Goal: Task Accomplishment & Management: Manage account settings

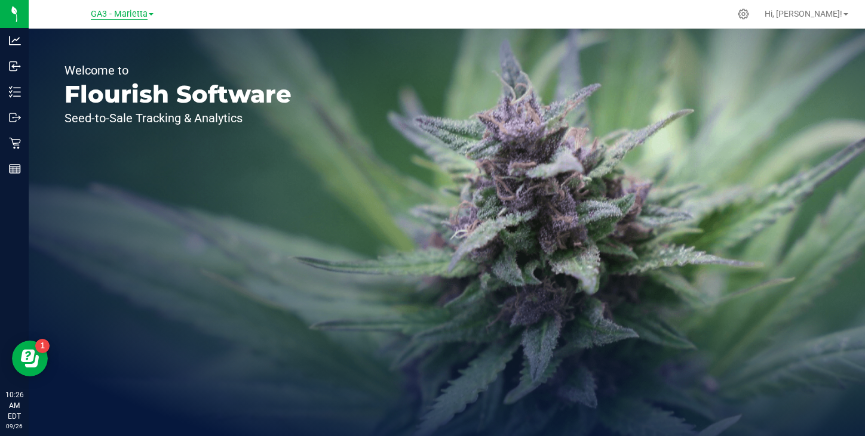
click at [113, 15] on span "GA3 - Marietta" at bounding box center [119, 14] width 57 height 11
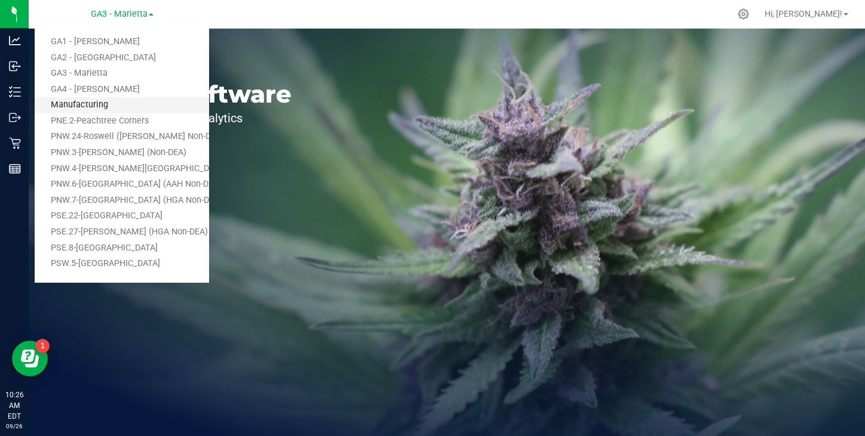
click at [97, 105] on link "Manufacturing" at bounding box center [122, 105] width 174 height 16
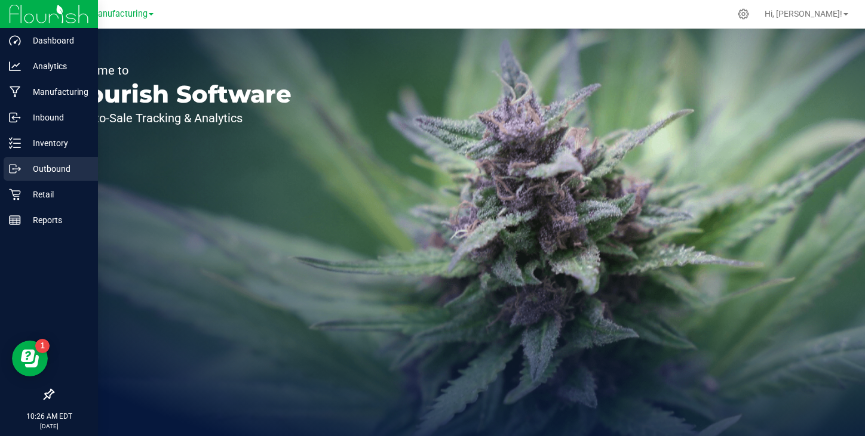
click at [47, 170] on p "Outbound" at bounding box center [57, 169] width 72 height 14
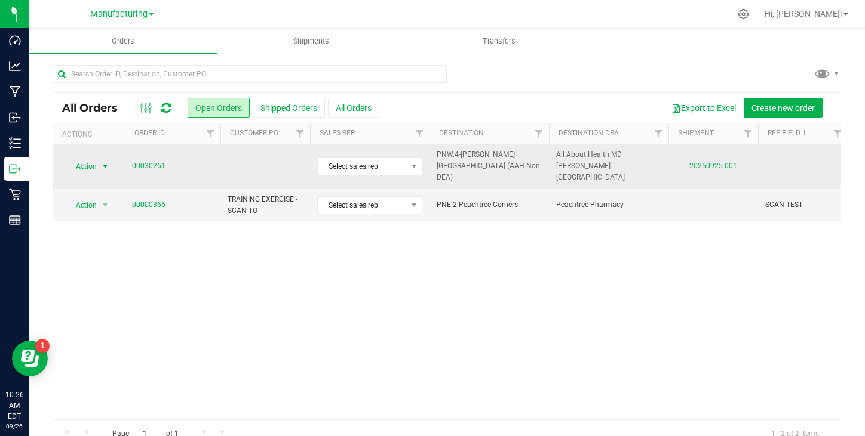
click at [90, 158] on span "Action" at bounding box center [81, 166] width 32 height 17
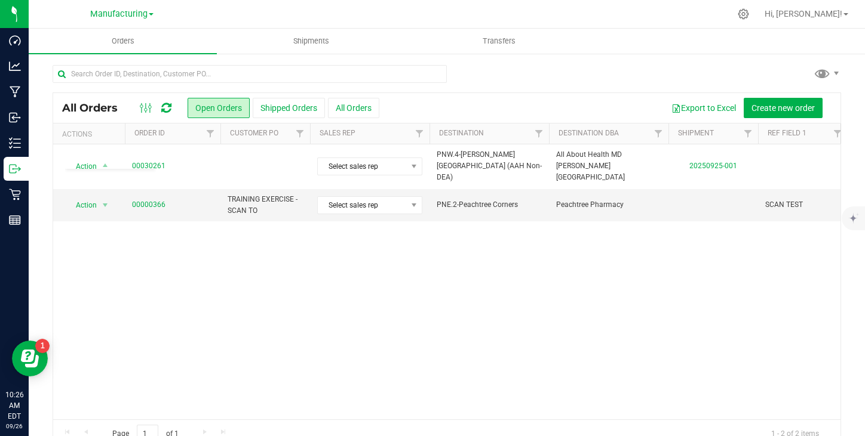
click at [226, 282] on div "Action Action Cancel order Clone order Edit order Mark as fully paid Order audi…" at bounding box center [446, 281] width 787 height 275
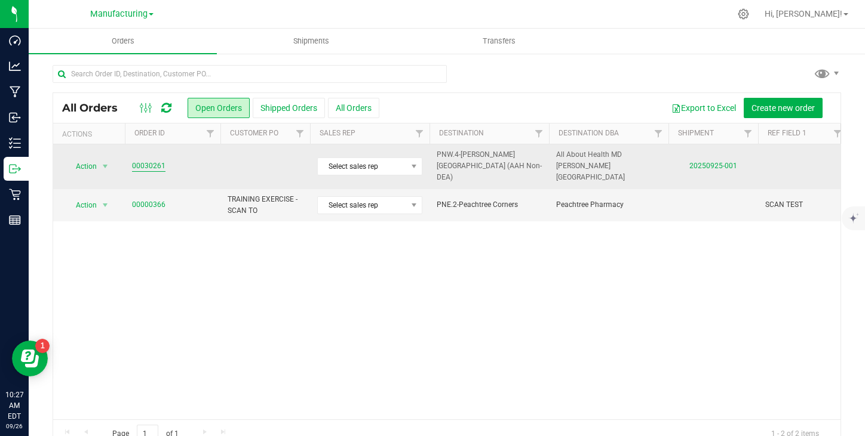
click at [150, 161] on link "00030261" at bounding box center [148, 166] width 33 height 11
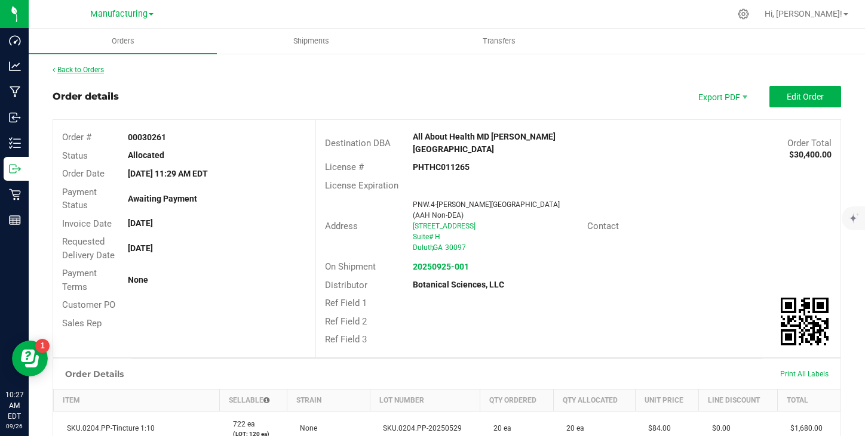
click at [75, 72] on link "Back to Orders" at bounding box center [78, 70] width 51 height 8
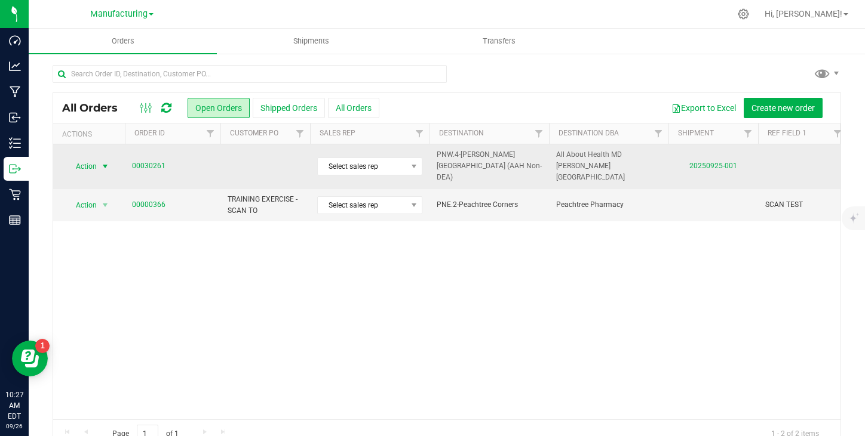
click at [99, 159] on span "select" at bounding box center [105, 166] width 15 height 17
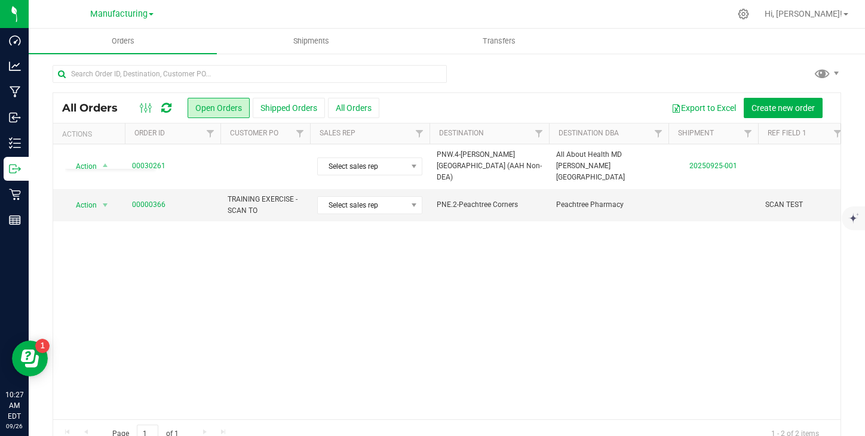
click at [277, 270] on div "Action Action Cancel order Clone order Edit order Mark as fully paid Order audi…" at bounding box center [446, 281] width 787 height 275
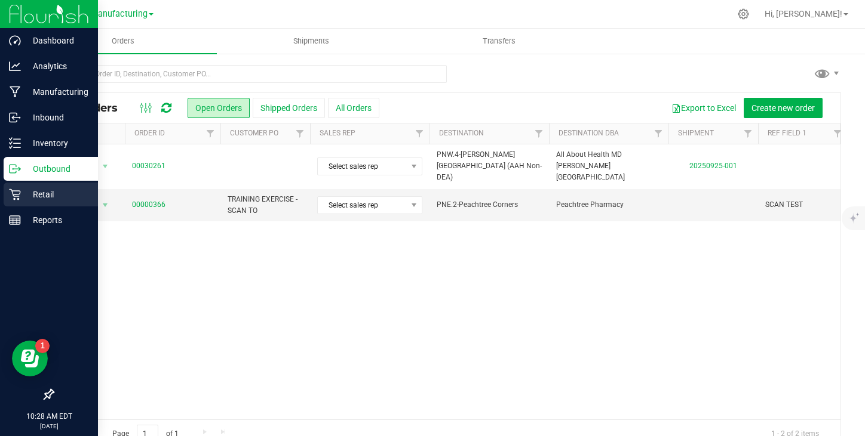
click at [17, 191] on icon at bounding box center [14, 194] width 11 height 11
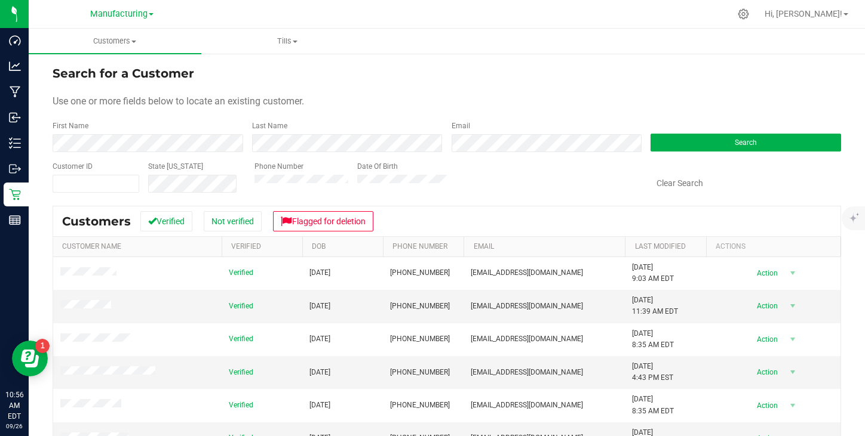
click at [460, 83] on form "Search for a Customer Use one or more fields below to locate an existing custom…" at bounding box center [447, 128] width 788 height 129
click at [752, 19] on div at bounding box center [743, 14] width 17 height 13
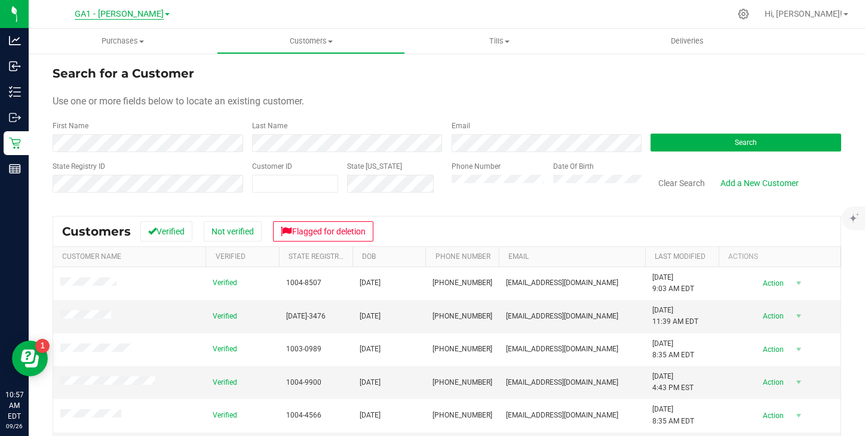
click at [104, 17] on span "GA1 - [PERSON_NAME]" at bounding box center [119, 14] width 89 height 11
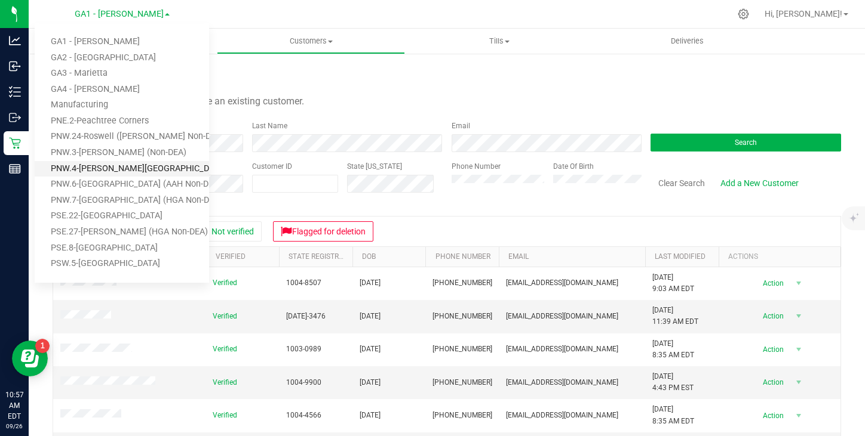
click at [119, 164] on link "PNW.4-[PERSON_NAME][GEOGRAPHIC_DATA] (AAH Non-DEA)" at bounding box center [122, 169] width 174 height 16
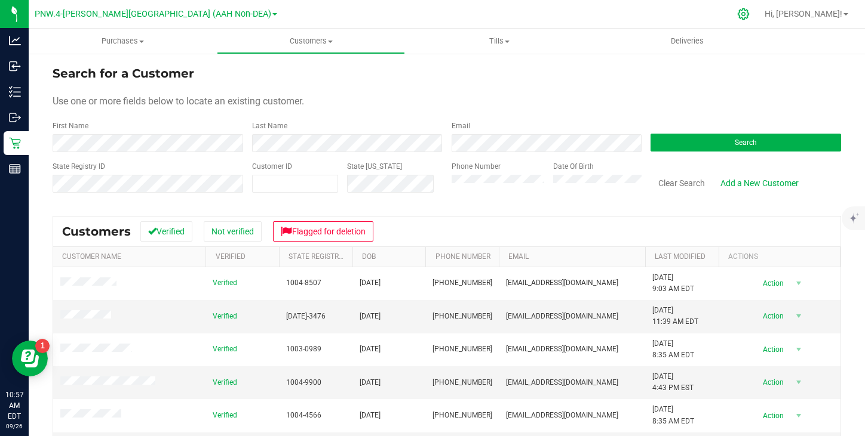
click at [752, 17] on div at bounding box center [743, 14] width 17 height 13
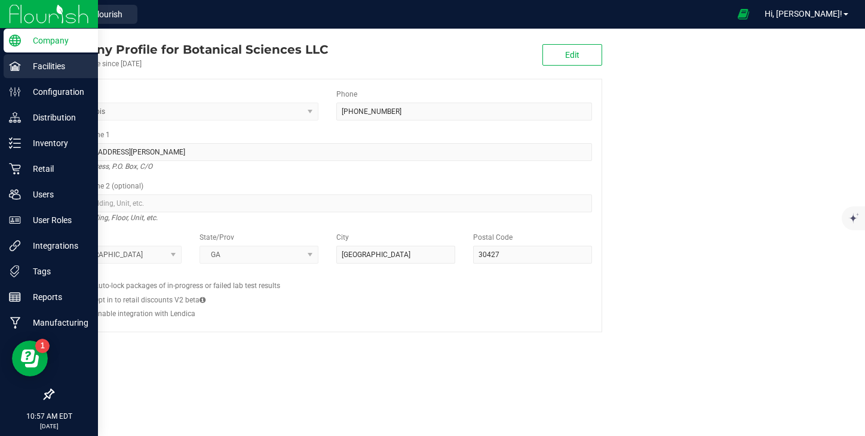
click at [24, 66] on p "Facilities" at bounding box center [57, 66] width 72 height 14
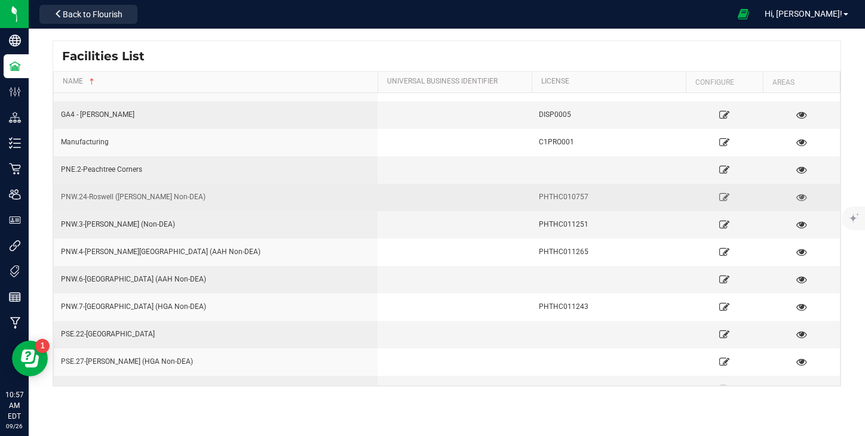
scroll to position [89, 0]
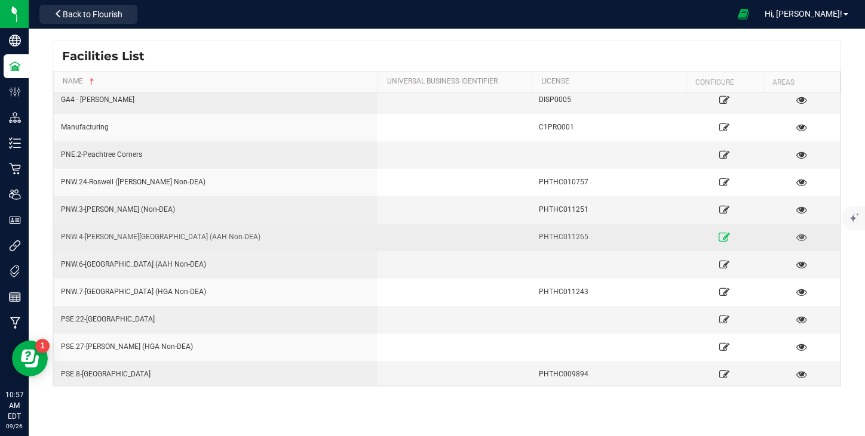
click at [725, 237] on icon at bounding box center [723, 237] width 11 height 8
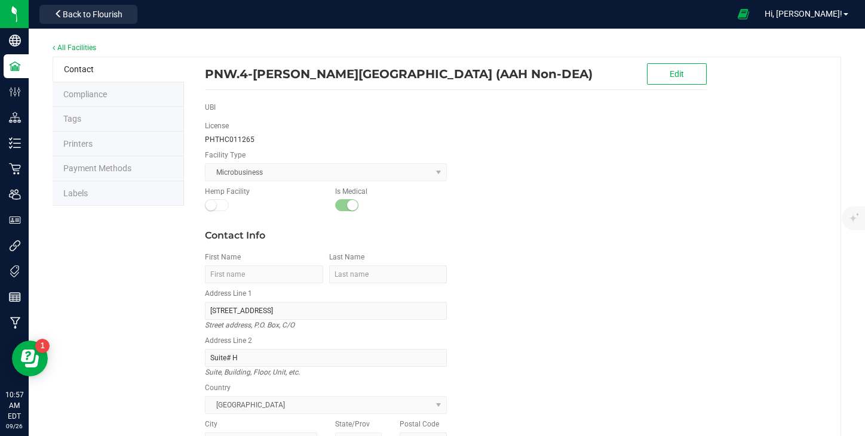
click at [107, 164] on span "Payment Methods" at bounding box center [97, 169] width 68 height 10
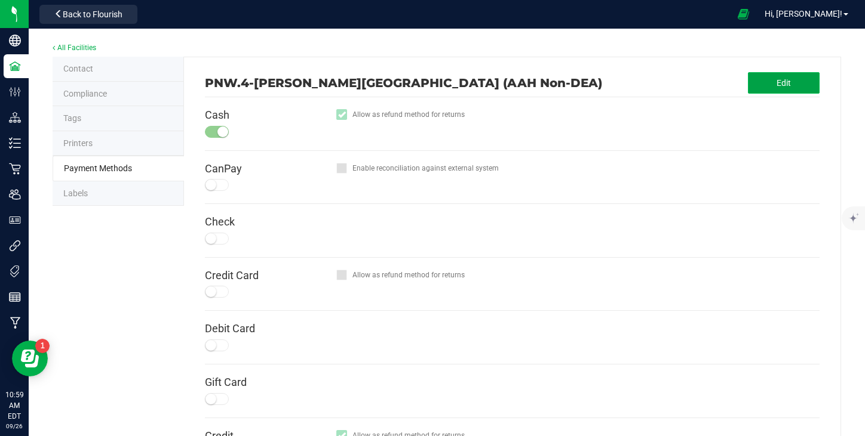
click at [776, 85] on button "Edit" at bounding box center [784, 82] width 72 height 21
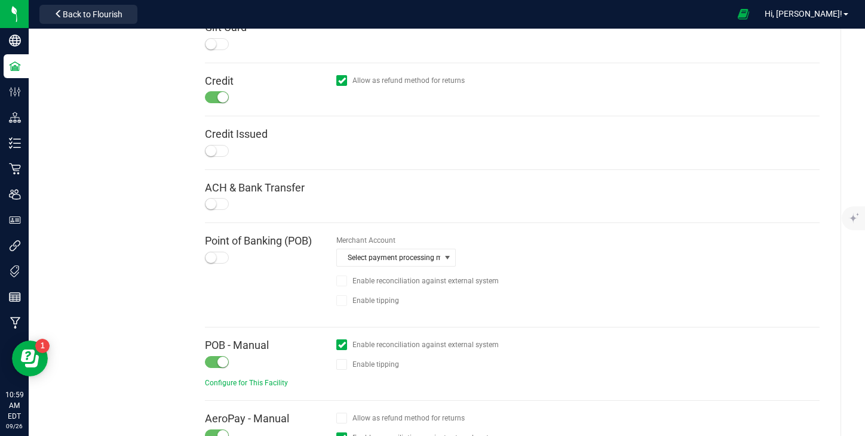
scroll to position [476, 0]
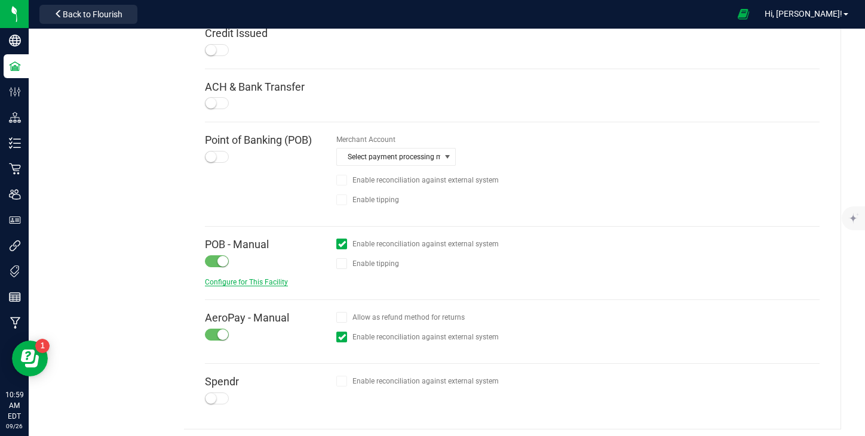
click at [268, 279] on span "Configure for This Facility" at bounding box center [246, 282] width 83 height 8
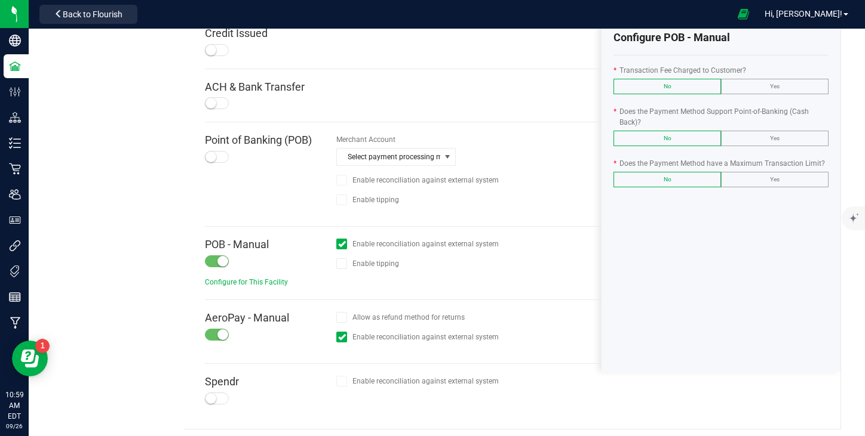
click at [782, 86] on label "Yes" at bounding box center [774, 86] width 106 height 14
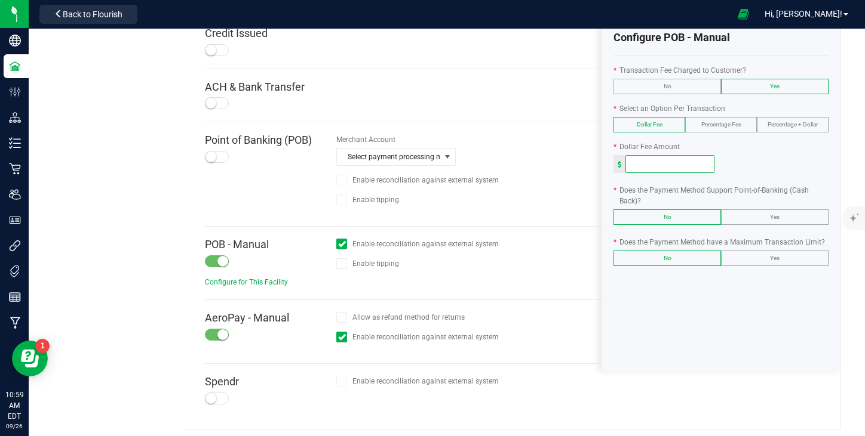
click at [662, 167] on input at bounding box center [670, 164] width 88 height 17
type input "3.00"
click at [763, 217] on label "Yes" at bounding box center [774, 217] width 106 height 14
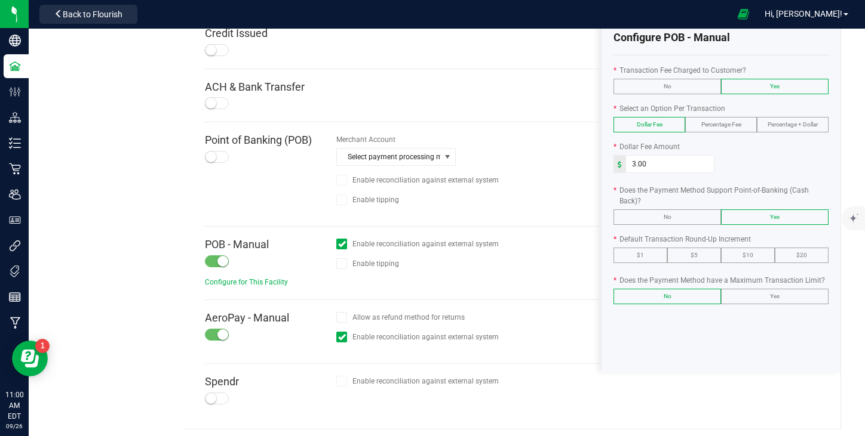
click at [693, 254] on span "$5" at bounding box center [693, 255] width 7 height 7
click at [776, 296] on span "Yes" at bounding box center [775, 296] width 10 height 7
click at [675, 328] on input at bounding box center [670, 336] width 88 height 17
type input "500"
click at [755, 341] on div "500" at bounding box center [720, 336] width 215 height 18
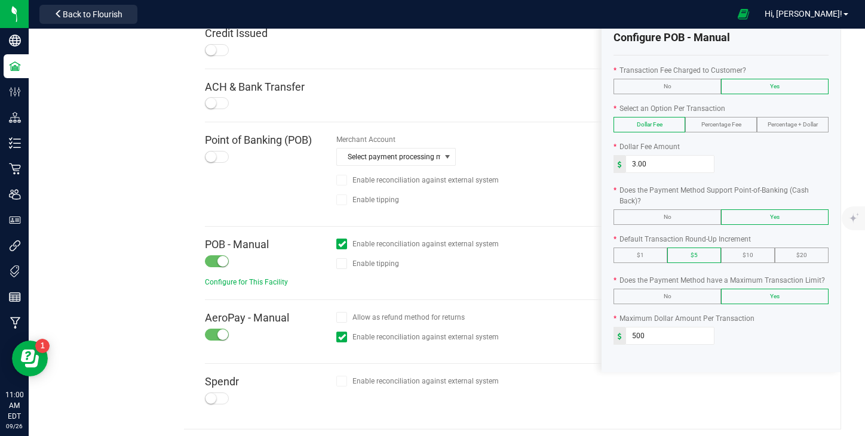
click at [213, 152] on small at bounding box center [210, 157] width 11 height 11
click at [439, 153] on span "Select payment processing merchant" at bounding box center [388, 157] width 103 height 17
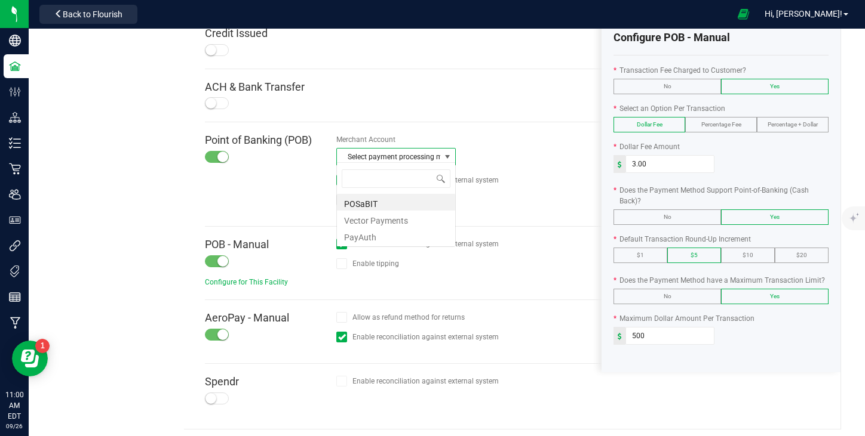
scroll to position [18, 119]
click at [404, 223] on li "Vector Payments" at bounding box center [396, 219] width 118 height 17
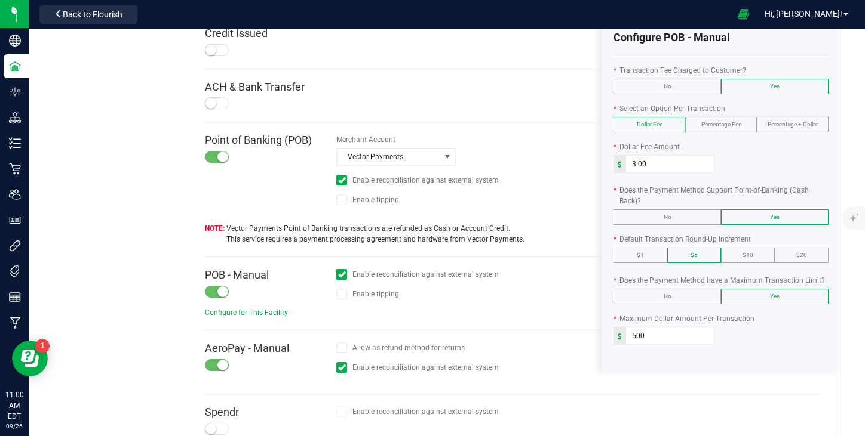
click at [270, 167] on div "Point of Banking (POB)" at bounding box center [270, 174] width 131 height 80
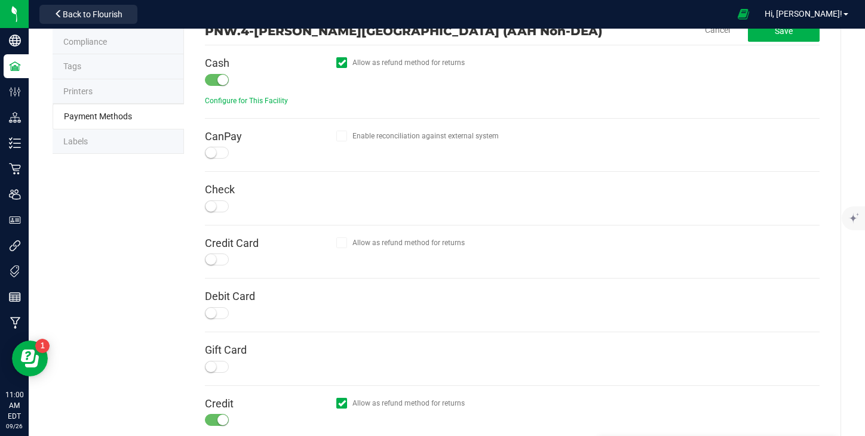
scroll to position [506, 0]
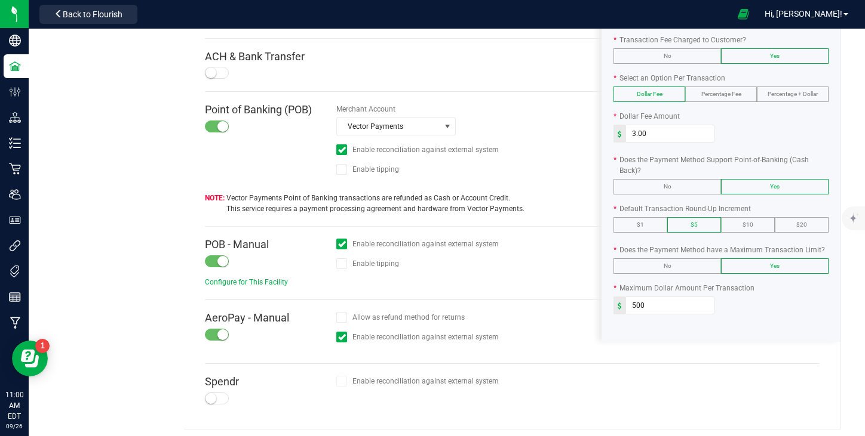
click at [214, 259] on div at bounding box center [217, 262] width 24 height 12
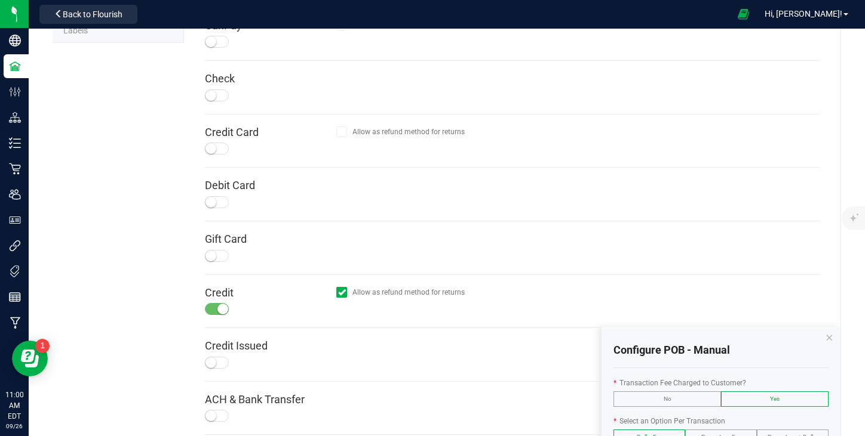
scroll to position [0, 0]
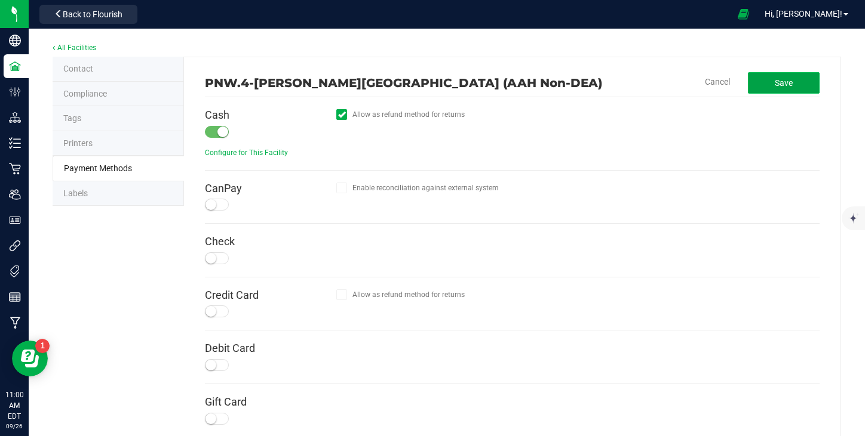
click at [798, 87] on button "Save" at bounding box center [784, 82] width 72 height 21
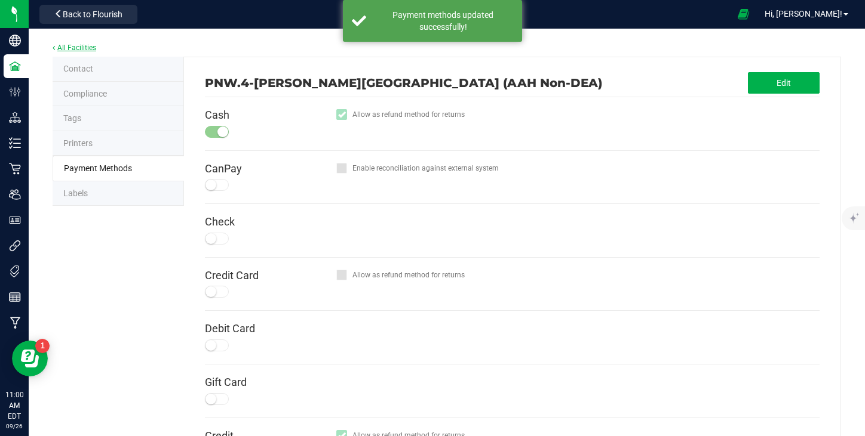
click at [81, 45] on link "All Facilities" at bounding box center [75, 48] width 44 height 8
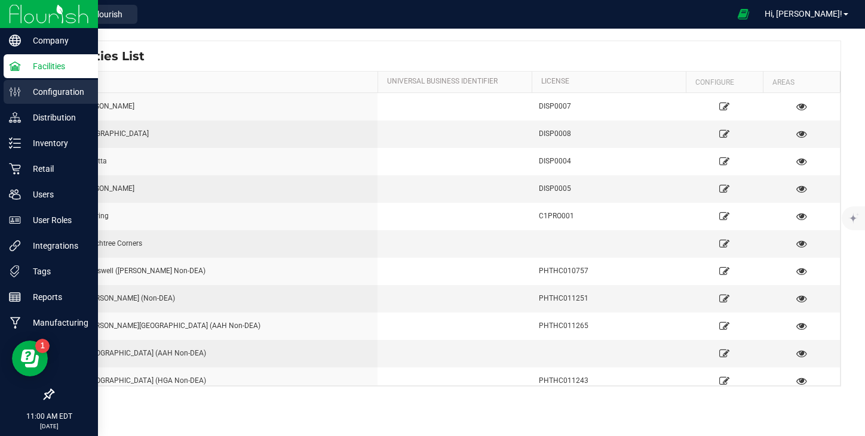
click at [48, 90] on p "Configuration" at bounding box center [57, 92] width 72 height 14
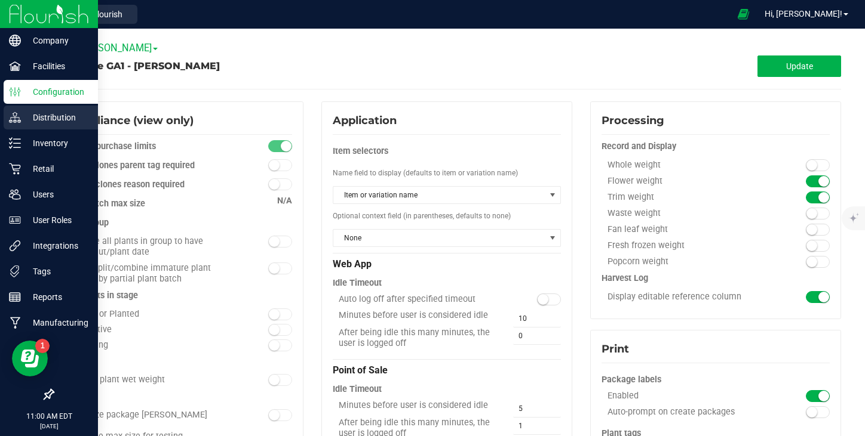
click at [33, 116] on p "Distribution" at bounding box center [57, 117] width 72 height 14
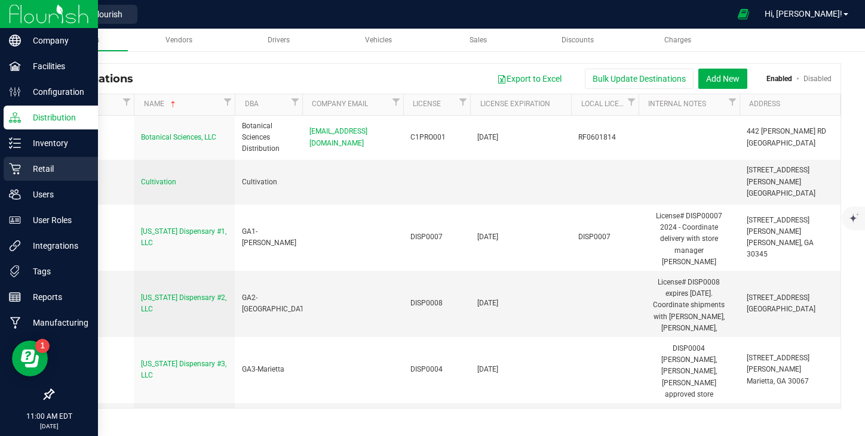
click at [38, 167] on p "Retail" at bounding box center [57, 169] width 72 height 14
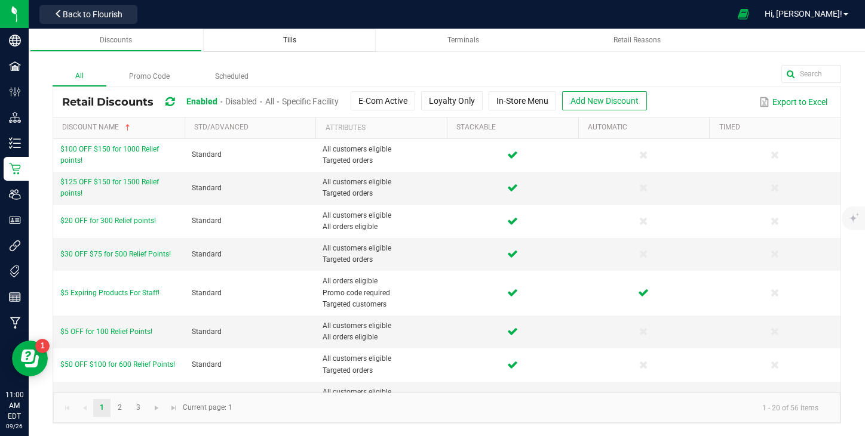
click at [284, 37] on span "Tills" at bounding box center [289, 40] width 13 height 8
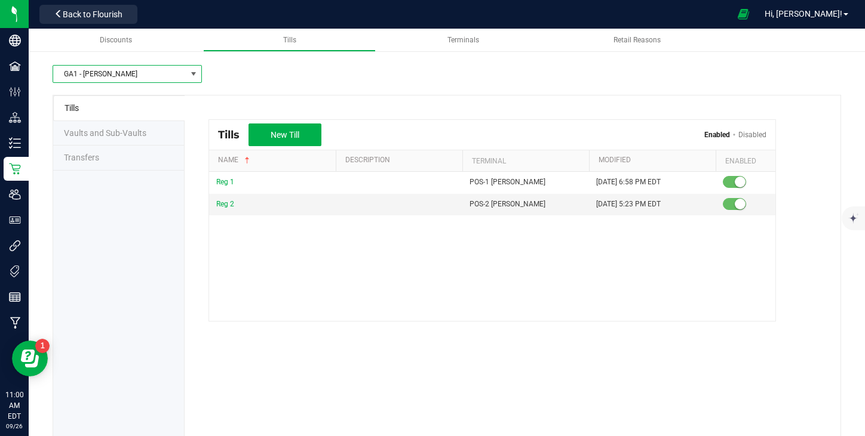
click at [121, 76] on span "GA1 - [PERSON_NAME]" at bounding box center [119, 74] width 133 height 17
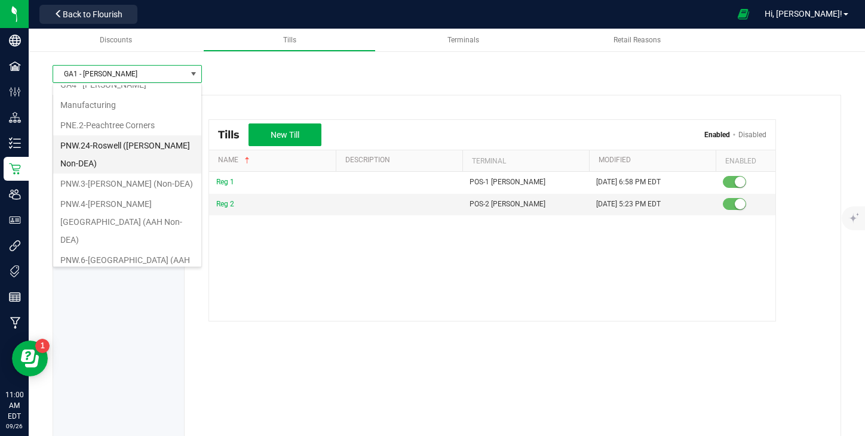
scroll to position [80, 0]
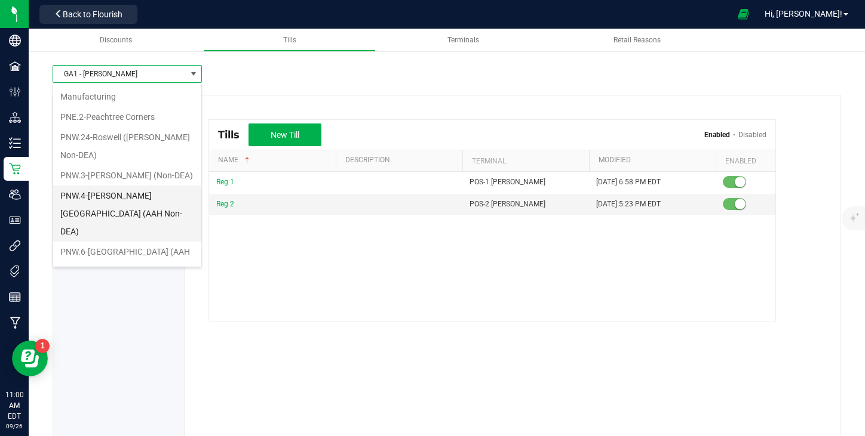
click at [124, 206] on li "PNW.4-[PERSON_NAME][GEOGRAPHIC_DATA] (AAH Non-DEA)" at bounding box center [127, 214] width 148 height 56
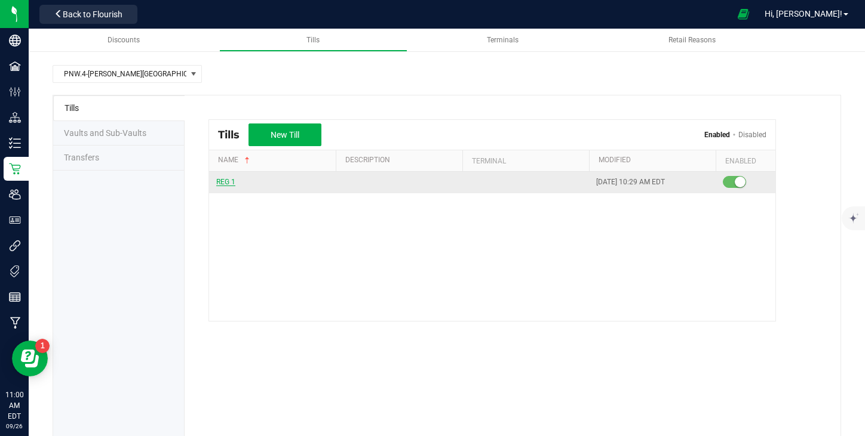
click at [225, 183] on span "REG 1" at bounding box center [225, 182] width 19 height 8
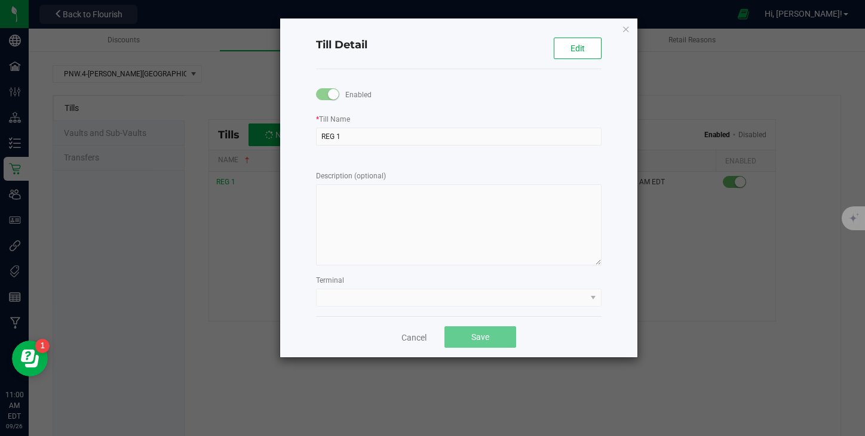
click at [404, 299] on kendo-dropdownlist at bounding box center [458, 298] width 285 height 18
click at [583, 47] on span "Edit" at bounding box center [577, 49] width 14 height 10
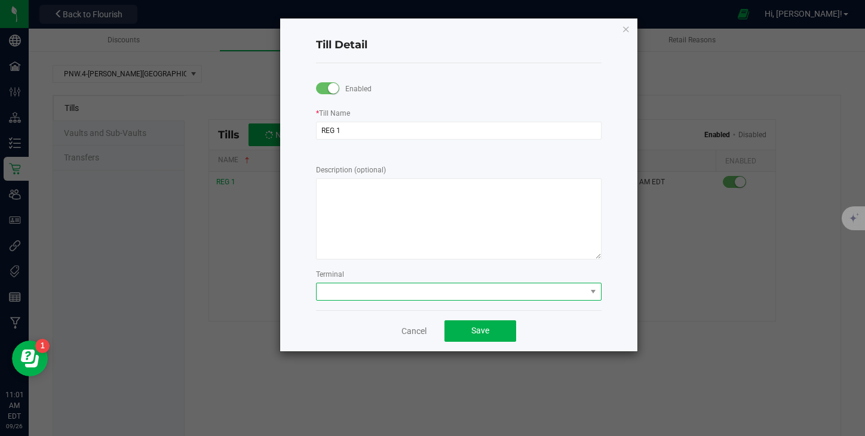
click at [587, 296] on span at bounding box center [592, 292] width 15 height 17
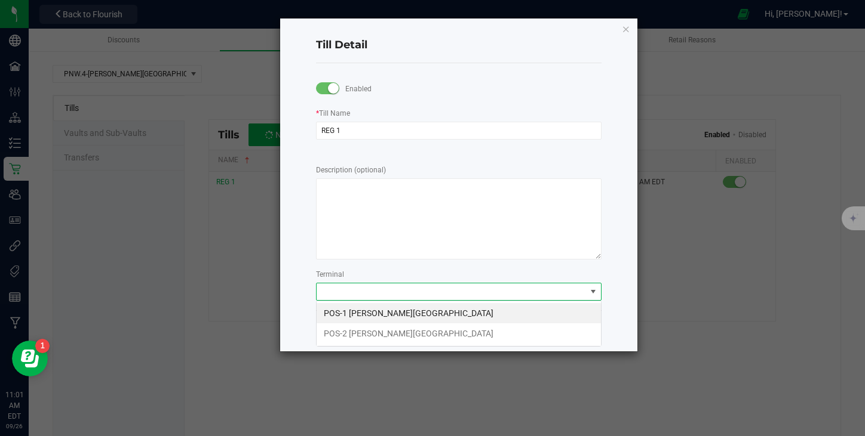
scroll to position [18, 285]
click at [442, 312] on li "POS-1 [PERSON_NAME][GEOGRAPHIC_DATA]" at bounding box center [458, 313] width 284 height 20
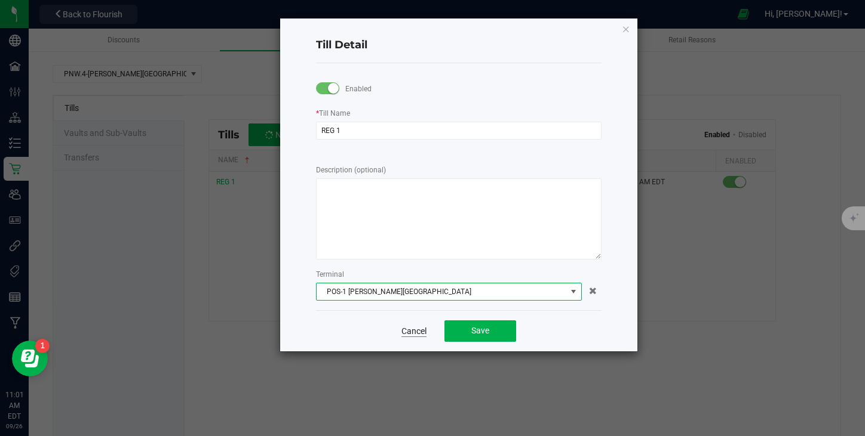
click at [410, 335] on link "Cancel" at bounding box center [413, 331] width 25 height 12
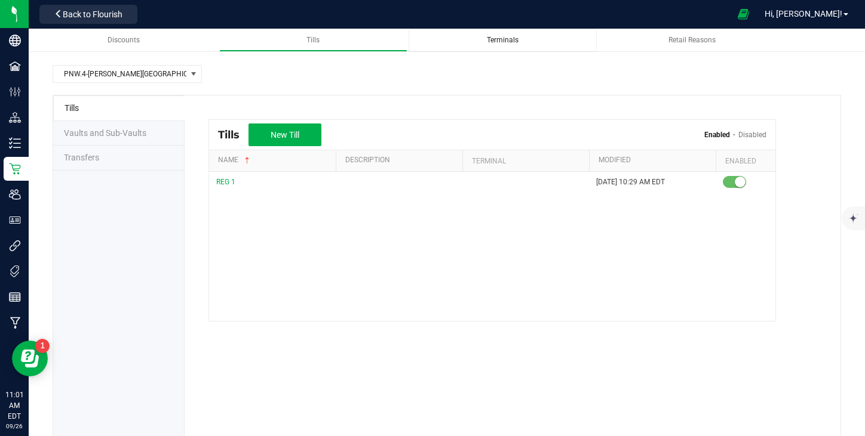
click at [498, 41] on span "Terminals" at bounding box center [503, 40] width 32 height 8
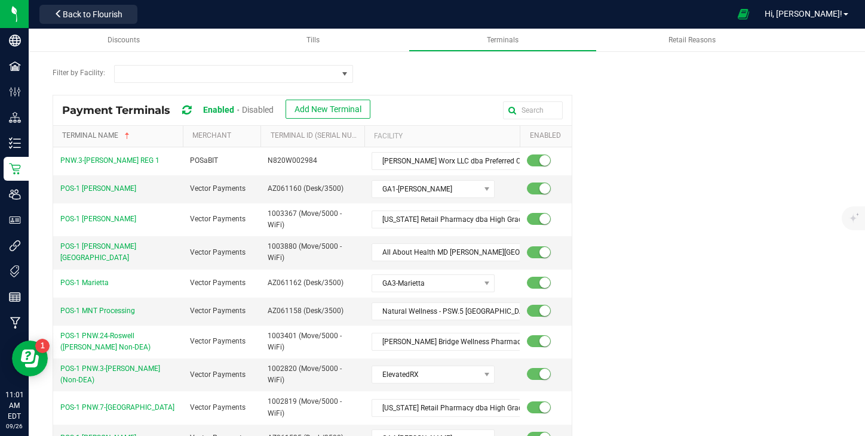
click at [94, 134] on link "Terminal Name" at bounding box center [120, 136] width 116 height 10
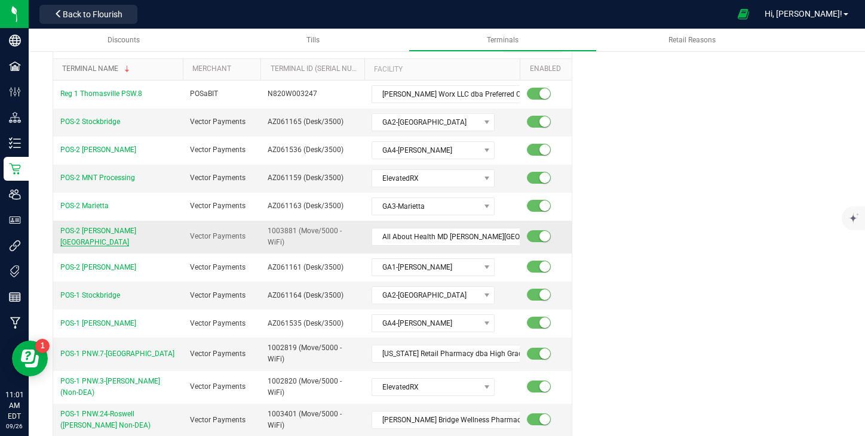
scroll to position [64, 0]
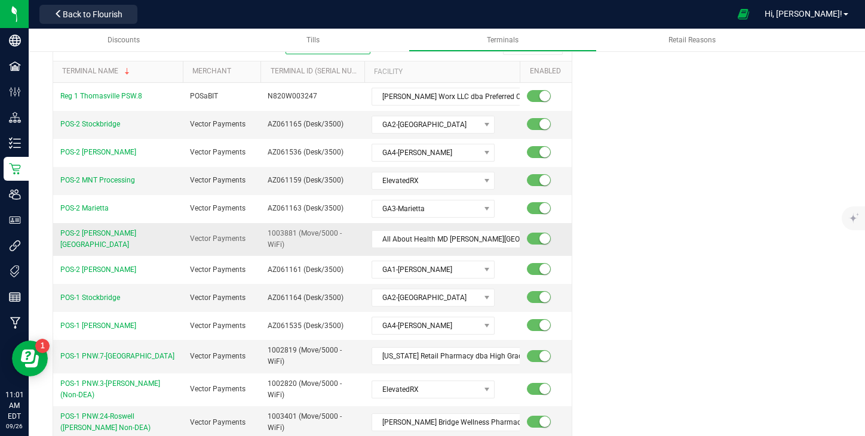
click at [331, 241] on td "1003881 (Move/5000 - WiFi)" at bounding box center [312, 239] width 104 height 33
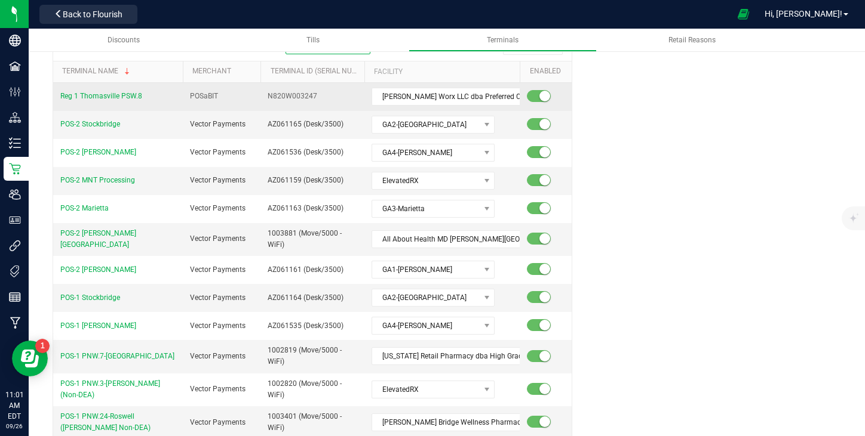
scroll to position [0, 0]
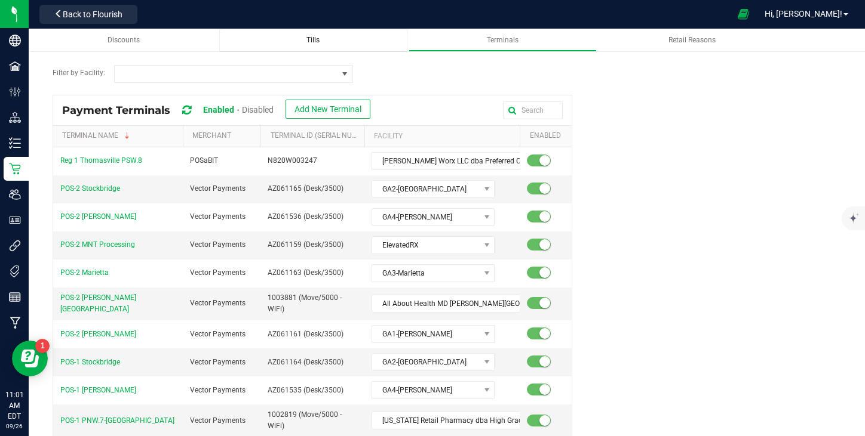
click at [331, 41] on div "Tills" at bounding box center [313, 40] width 169 height 10
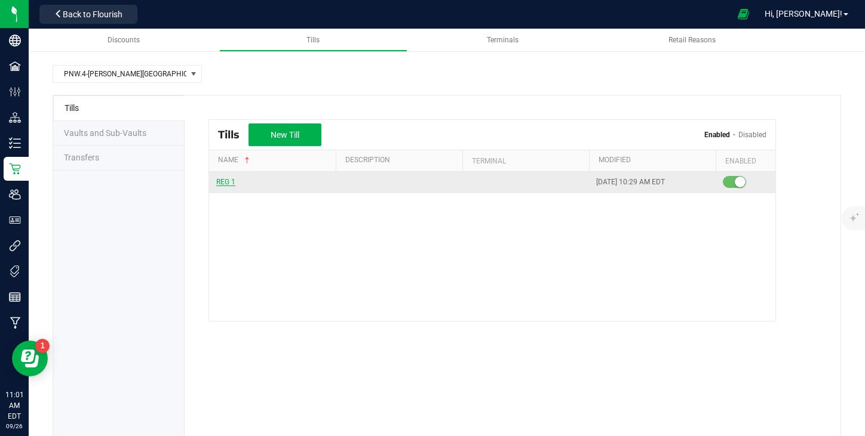
click at [225, 184] on span "REG 1" at bounding box center [225, 182] width 19 height 8
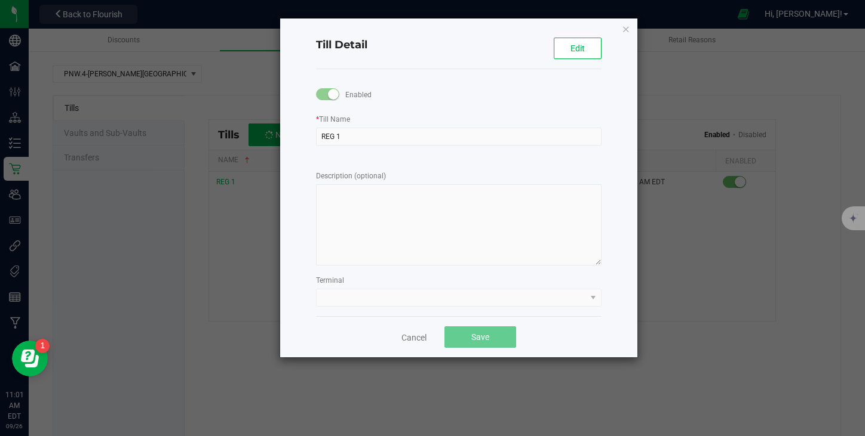
click at [595, 303] on kendo-dropdownlist at bounding box center [458, 298] width 285 height 18
click at [583, 55] on button "Edit" at bounding box center [577, 48] width 48 height 21
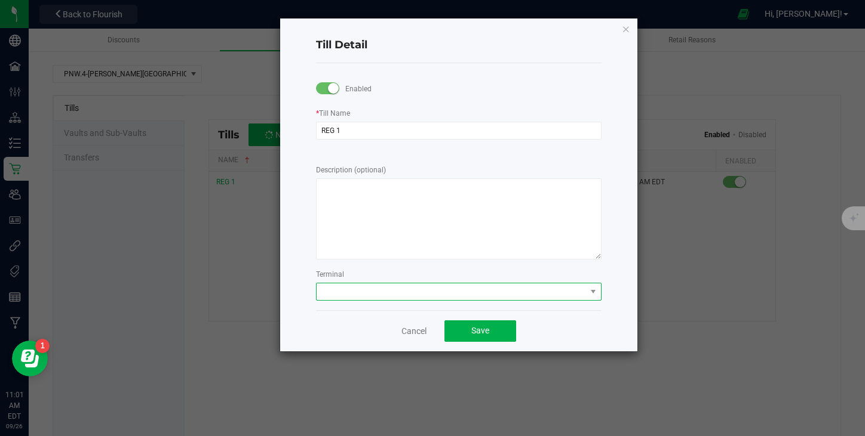
click at [557, 299] on span at bounding box center [450, 292] width 269 height 17
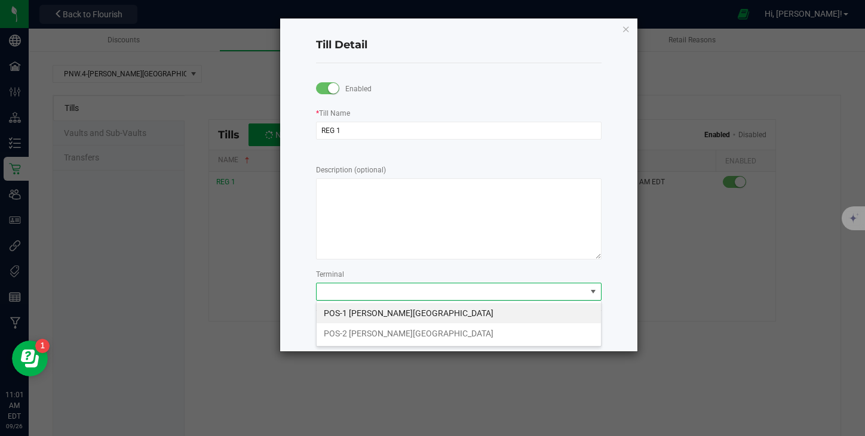
scroll to position [18, 285]
click at [401, 312] on li "POS-1 [PERSON_NAME][GEOGRAPHIC_DATA]" at bounding box center [458, 313] width 284 height 20
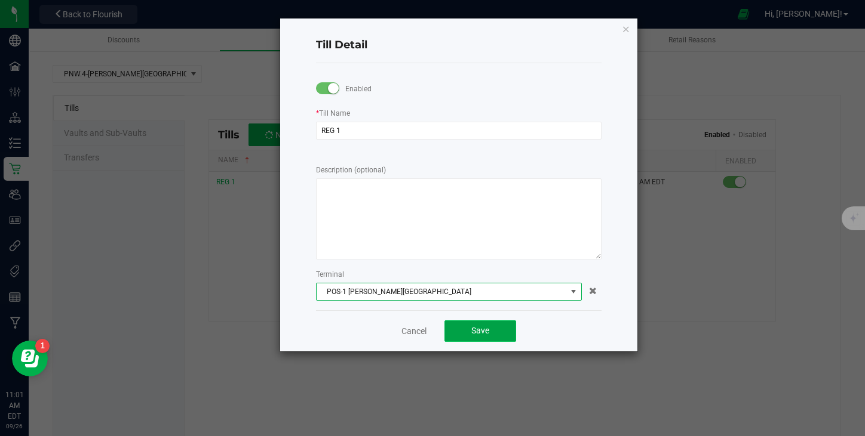
click at [474, 339] on button "Save" at bounding box center [480, 331] width 72 height 21
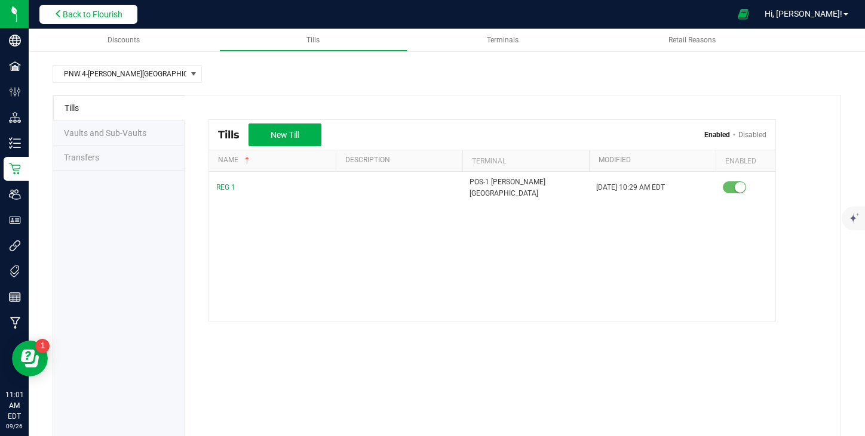
click at [96, 19] on button "Back to Flourish" at bounding box center [88, 14] width 98 height 19
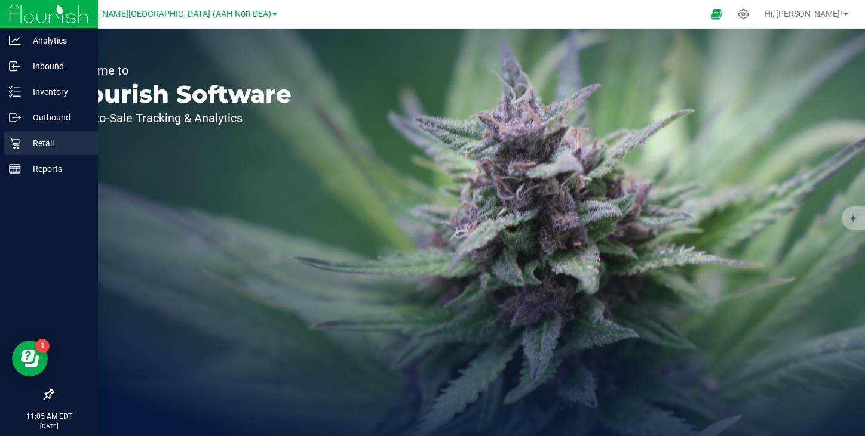
click at [28, 146] on p "Retail" at bounding box center [57, 143] width 72 height 14
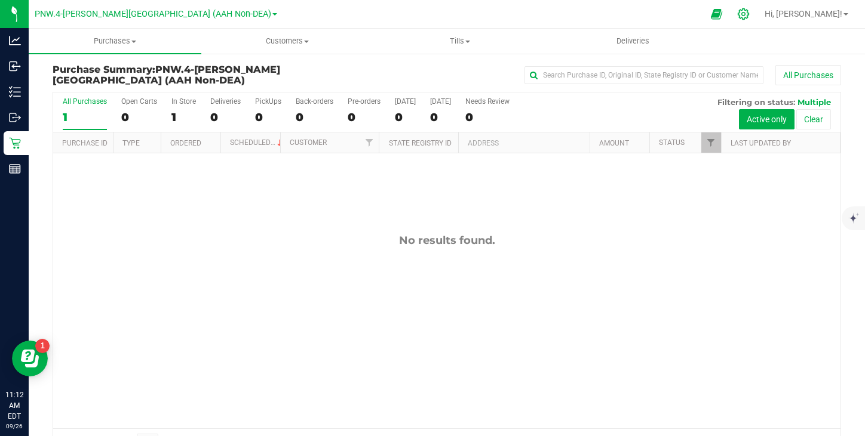
click at [749, 14] on icon at bounding box center [743, 14] width 13 height 13
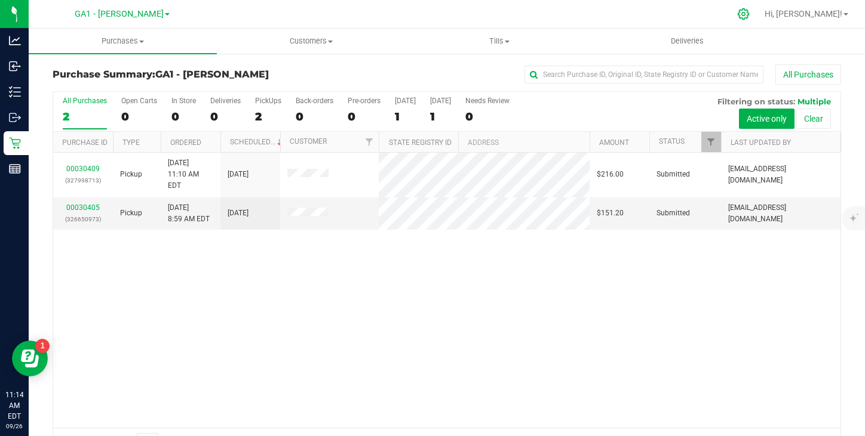
click at [749, 14] on icon at bounding box center [743, 14] width 13 height 13
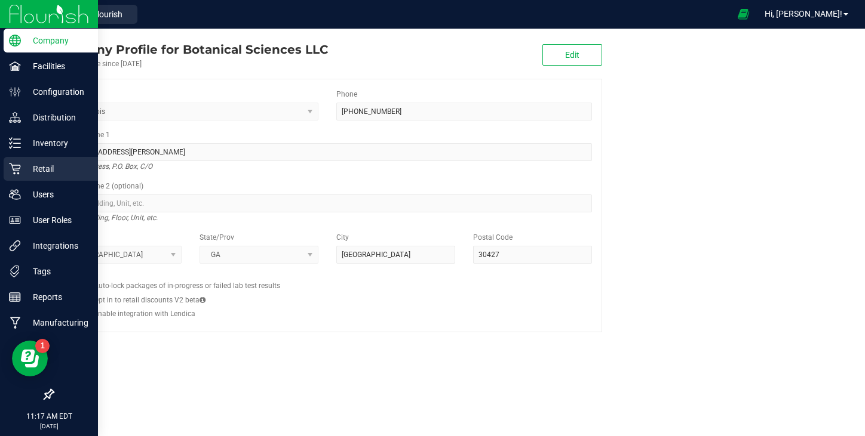
click at [59, 171] on p "Retail" at bounding box center [57, 169] width 72 height 14
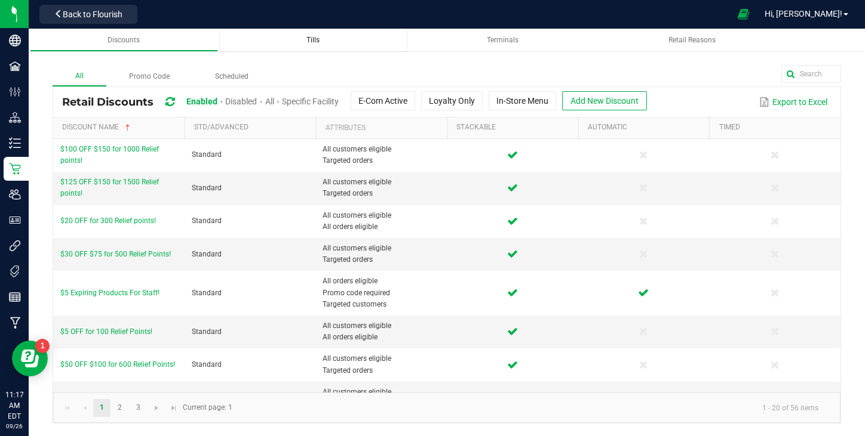
click at [312, 38] on span "Tills" at bounding box center [312, 40] width 13 height 8
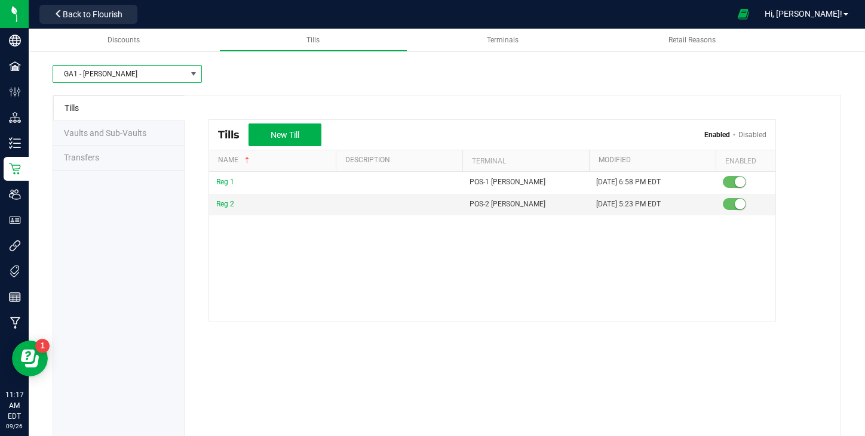
click at [105, 75] on span "GA1 - [PERSON_NAME]" at bounding box center [119, 74] width 133 height 17
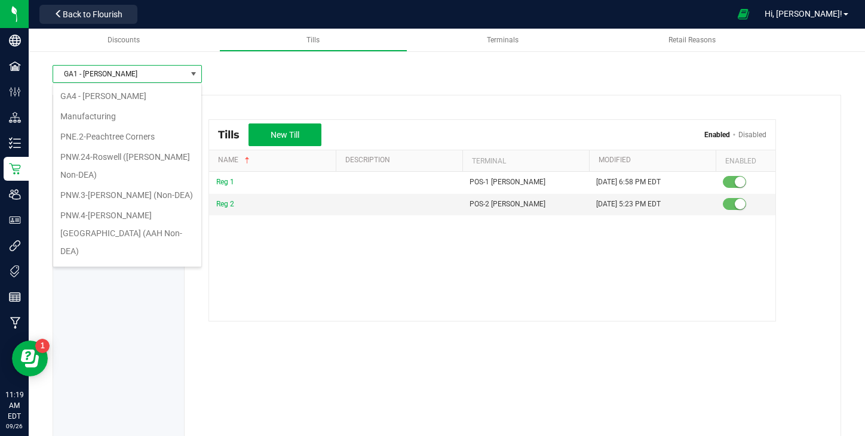
scroll to position [60, 0]
click at [133, 234] on li "PNW.4-[PERSON_NAME][GEOGRAPHIC_DATA] (AAH Non-DEA)" at bounding box center [127, 234] width 148 height 56
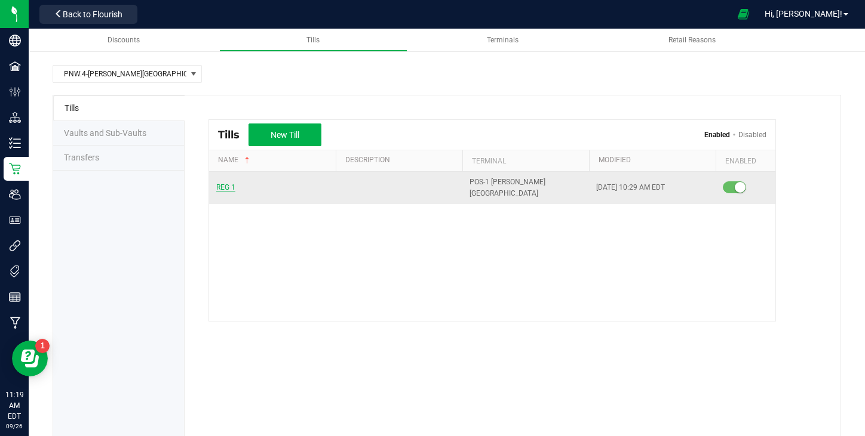
click at [223, 183] on span "REG 1" at bounding box center [225, 187] width 19 height 8
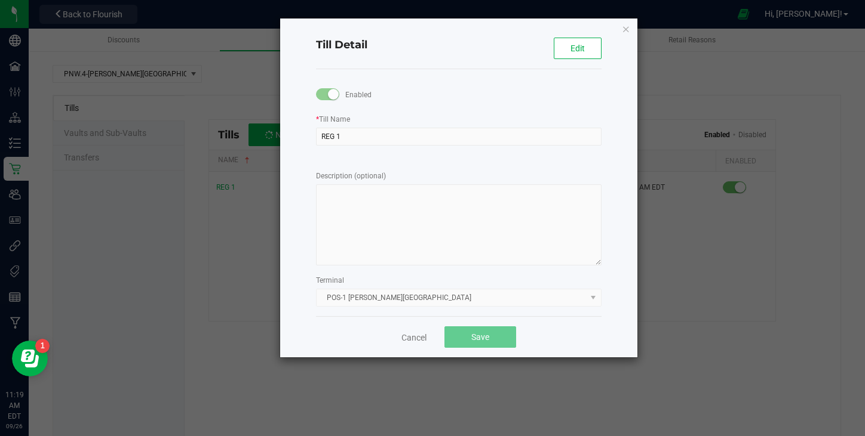
click at [536, 299] on kendo-dropdownlist "POS-1 [PERSON_NAME][GEOGRAPHIC_DATA]" at bounding box center [458, 298] width 285 height 18
click at [413, 337] on link "Cancel" at bounding box center [413, 338] width 25 height 12
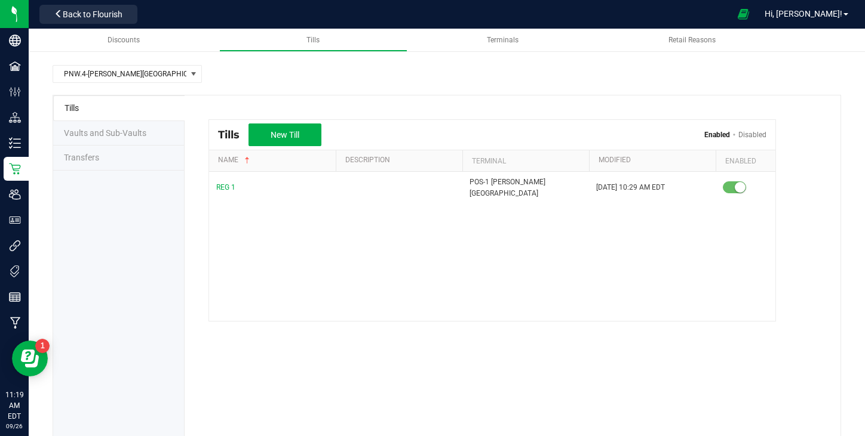
click at [110, 133] on span "Vaults and Sub-Vaults" at bounding box center [105, 133] width 82 height 10
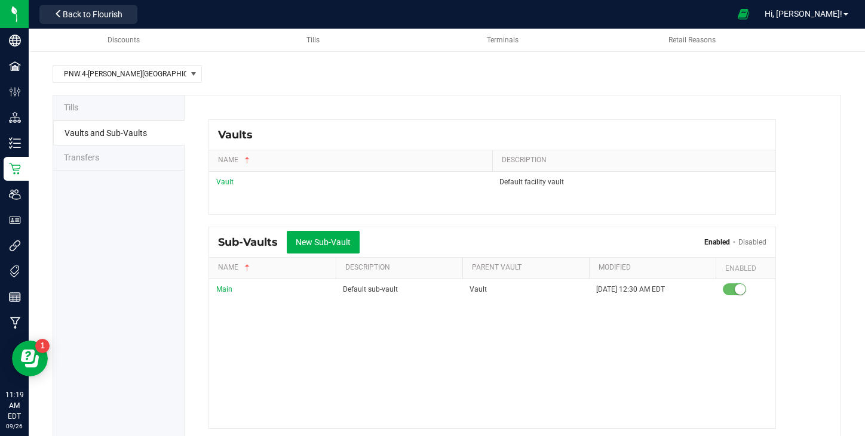
click at [96, 161] on span "Transfers" at bounding box center [81, 158] width 35 height 10
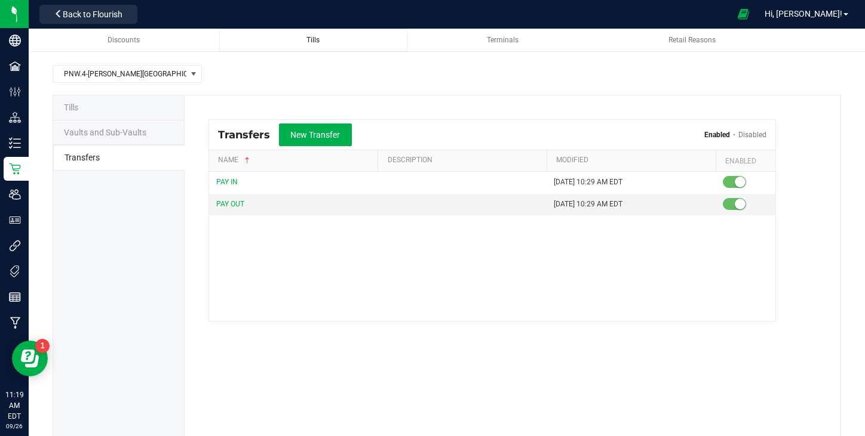
click at [318, 39] on span "Tills" at bounding box center [312, 40] width 13 height 8
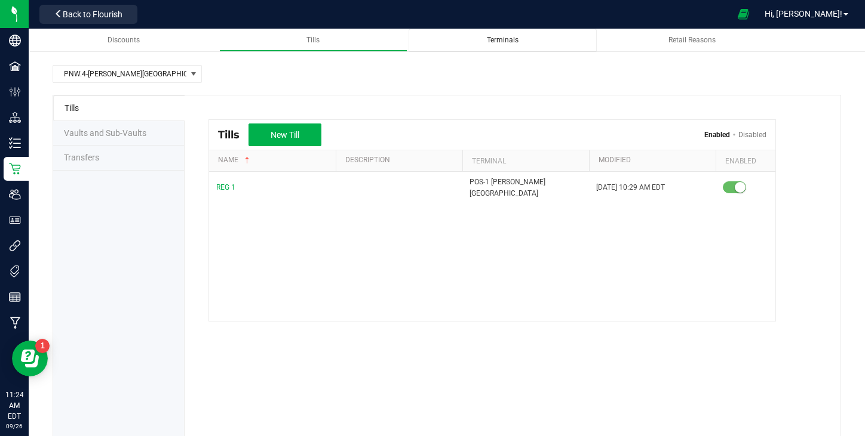
click at [498, 39] on span "Terminals" at bounding box center [503, 40] width 32 height 8
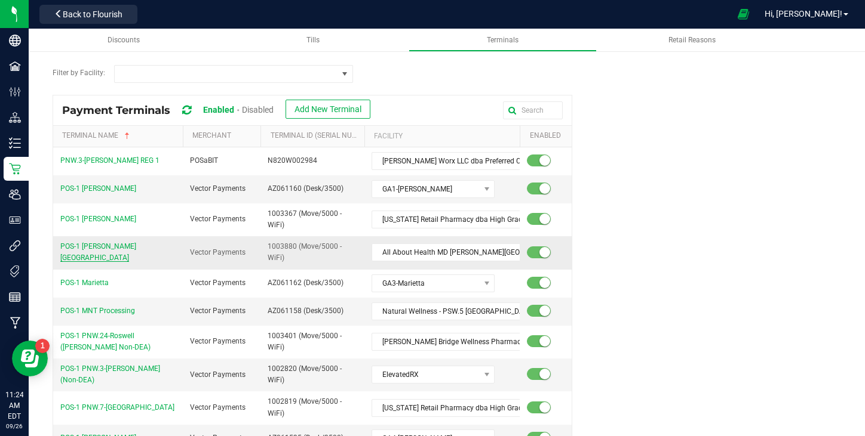
click at [97, 252] on span "POS-1 [PERSON_NAME][GEOGRAPHIC_DATA]" at bounding box center [98, 252] width 76 height 20
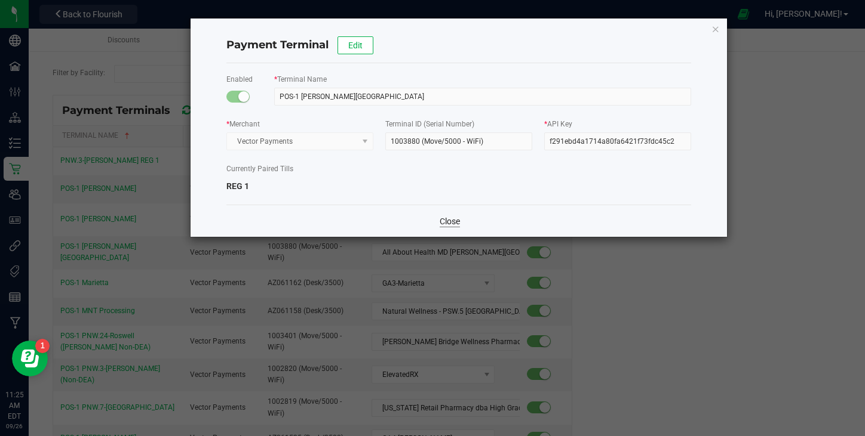
click at [453, 223] on link "Close" at bounding box center [449, 222] width 20 height 12
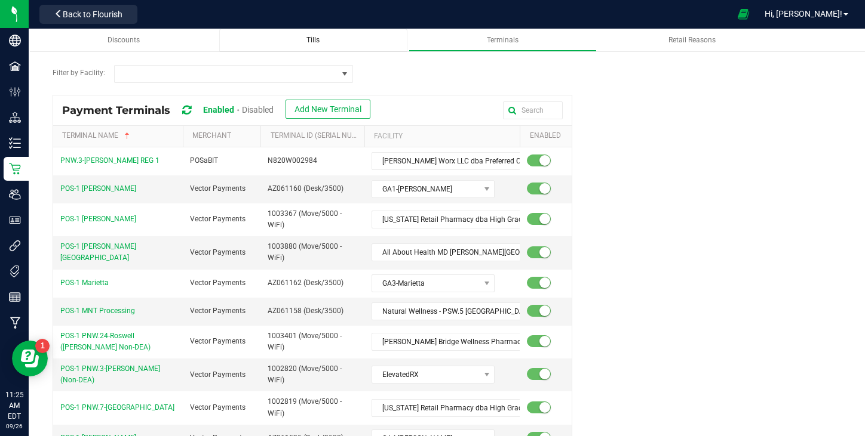
click at [304, 47] on link "Tills" at bounding box center [313, 40] width 188 height 23
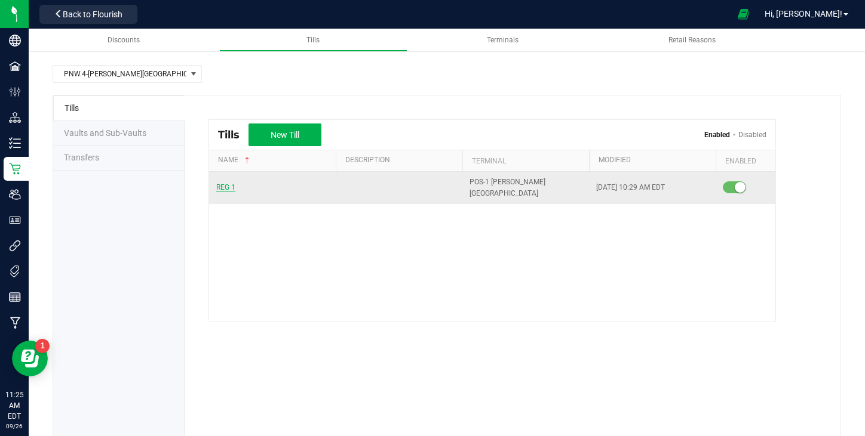
click at [226, 183] on span "REG 1" at bounding box center [225, 187] width 19 height 8
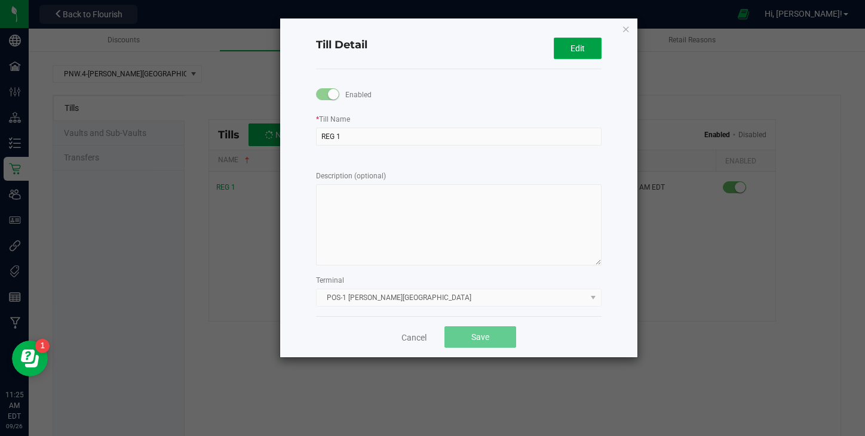
click at [577, 49] on span "Edit" at bounding box center [577, 49] width 14 height 10
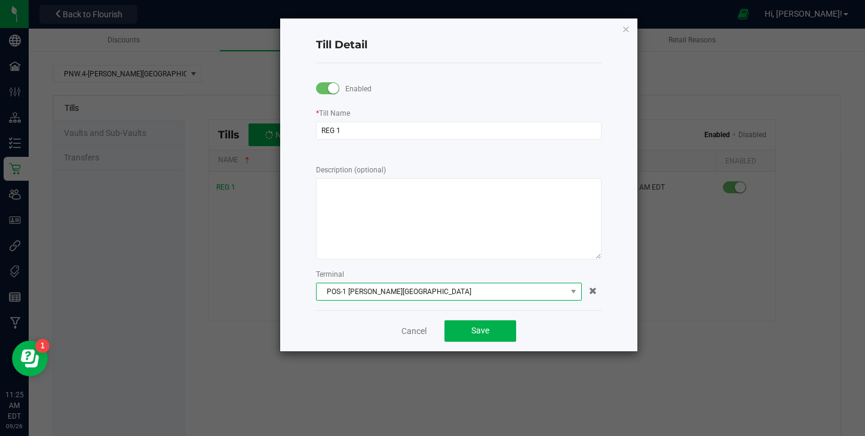
click at [564, 294] on span "POS-1 [PERSON_NAME][GEOGRAPHIC_DATA]" at bounding box center [441, 292] width 250 height 17
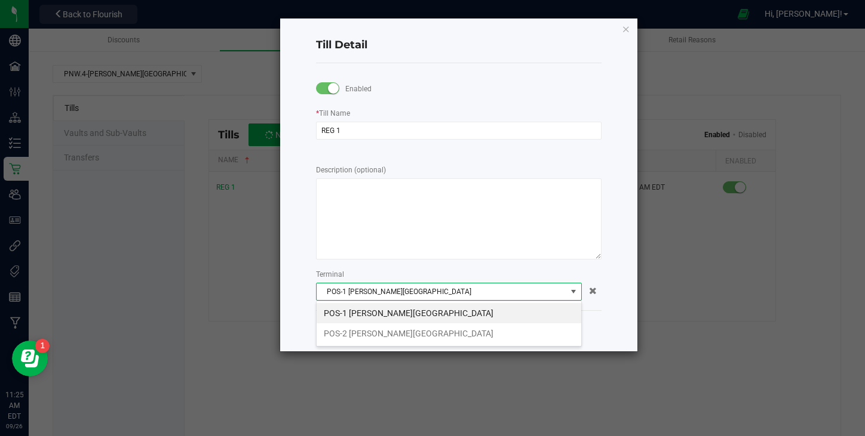
scroll to position [18, 266]
click at [552, 335] on li "POS-2 [PERSON_NAME][GEOGRAPHIC_DATA]" at bounding box center [448, 334] width 264 height 20
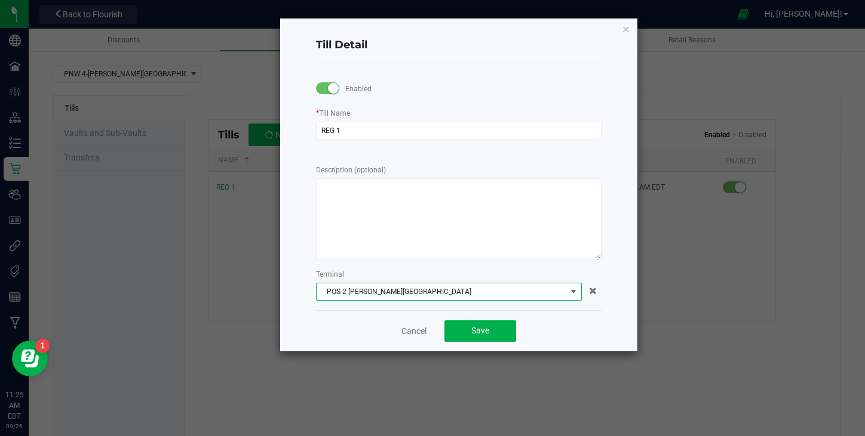
click at [549, 289] on span "POS-2 [PERSON_NAME][GEOGRAPHIC_DATA]" at bounding box center [441, 292] width 250 height 17
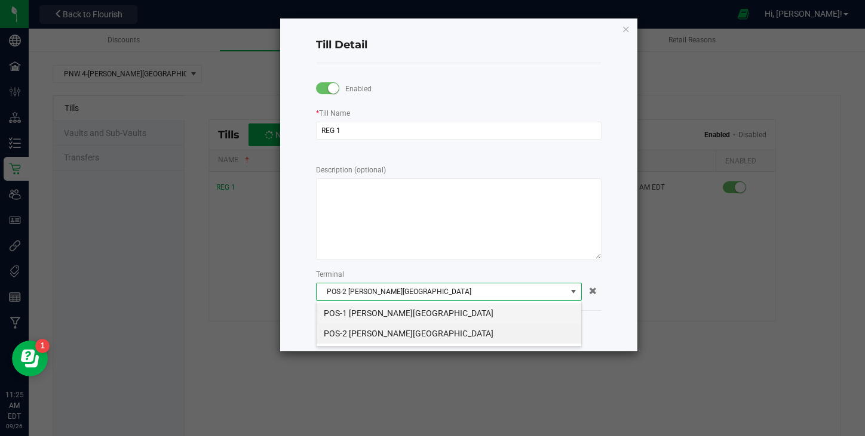
click at [537, 314] on li "POS-1 [PERSON_NAME][GEOGRAPHIC_DATA]" at bounding box center [448, 313] width 264 height 20
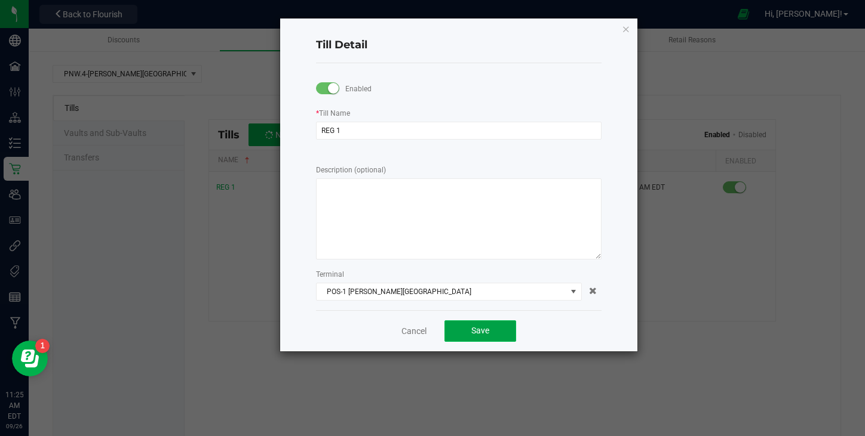
click at [481, 334] on span "Save" at bounding box center [480, 331] width 18 height 10
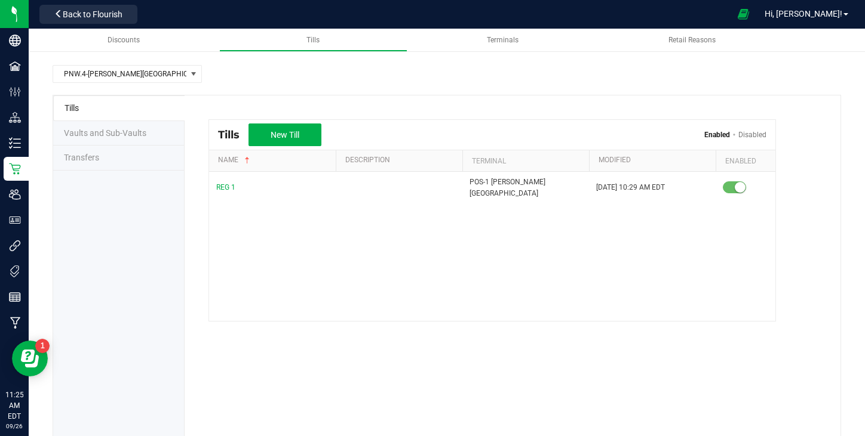
click at [97, 137] on span "Vaults and Sub-Vaults" at bounding box center [105, 133] width 82 height 10
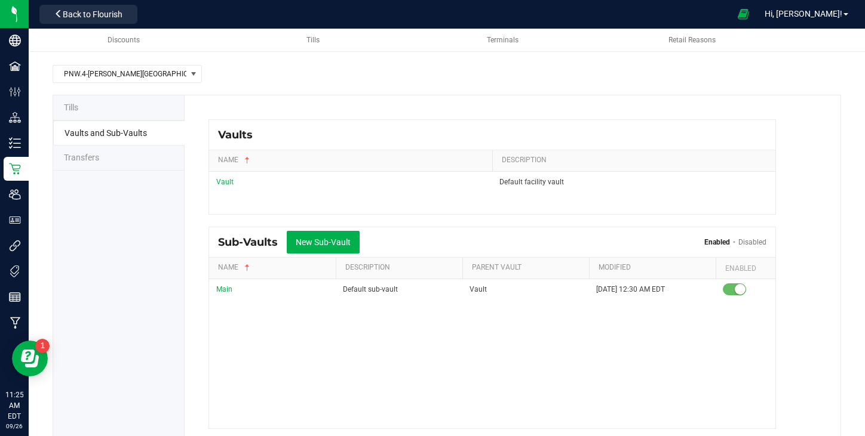
click at [98, 156] on span "Transfers" at bounding box center [81, 158] width 35 height 10
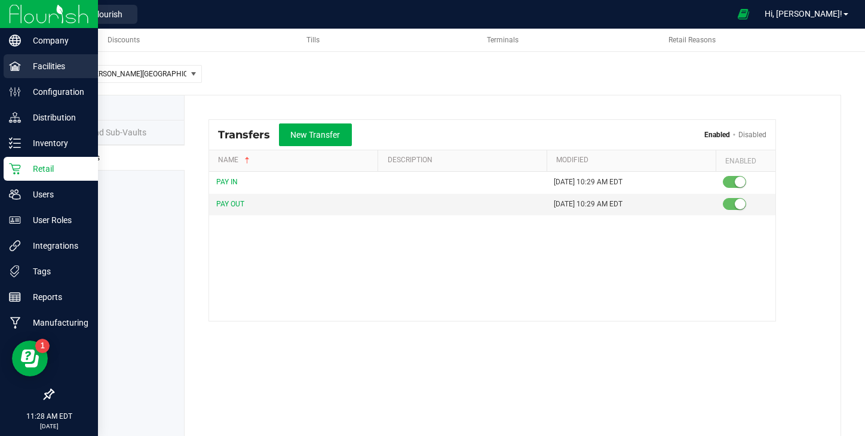
click at [23, 65] on p "Facilities" at bounding box center [57, 66] width 72 height 14
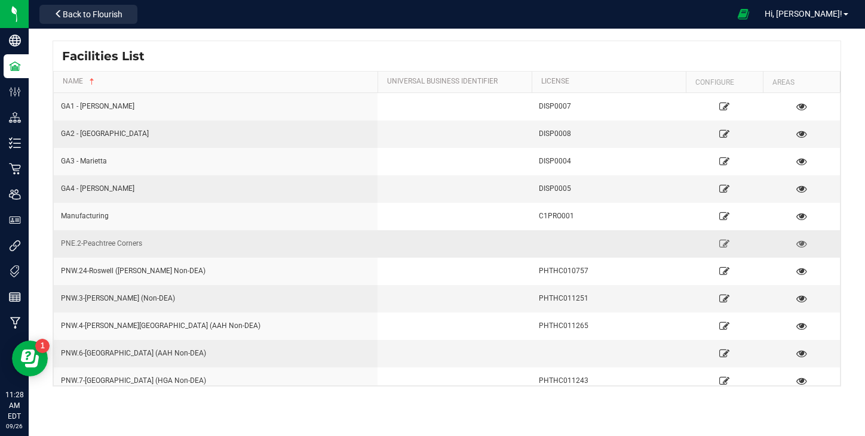
scroll to position [119, 0]
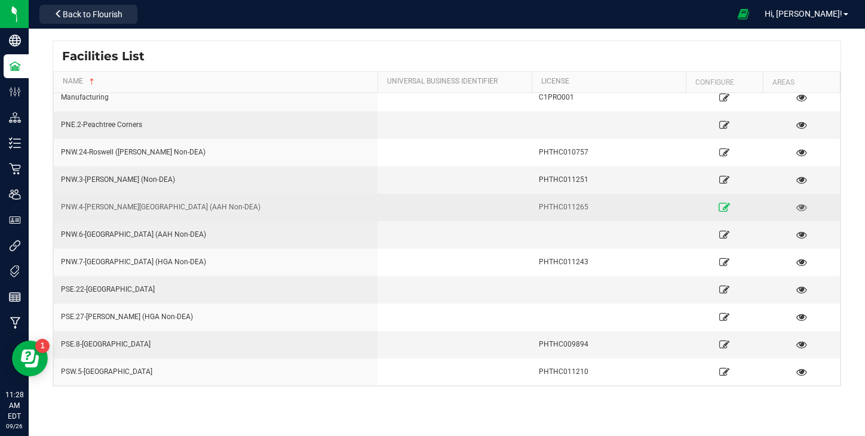
click at [719, 207] on icon at bounding box center [723, 207] width 11 height 8
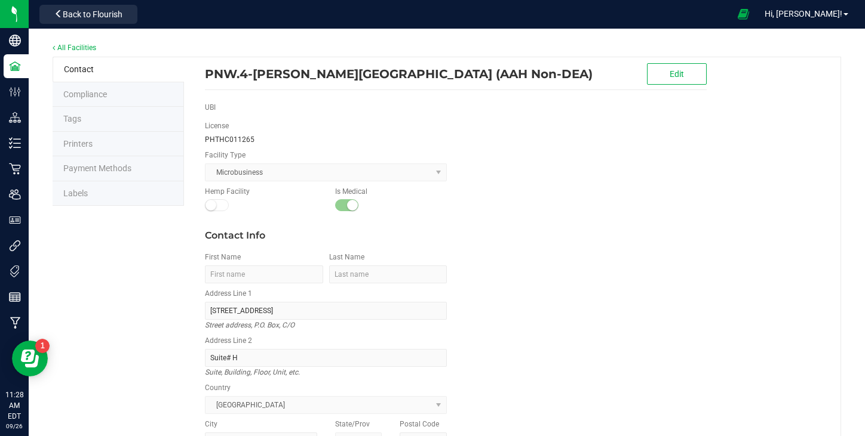
click at [93, 165] on span "Payment Methods" at bounding box center [97, 169] width 68 height 10
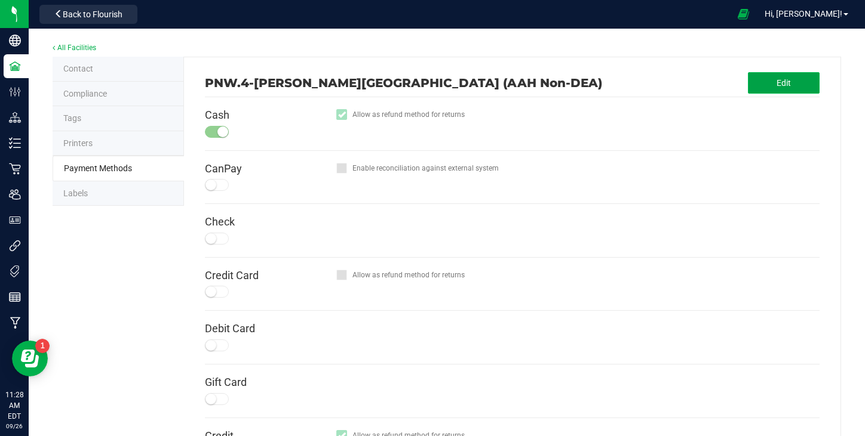
click at [783, 75] on button "Edit" at bounding box center [784, 82] width 72 height 21
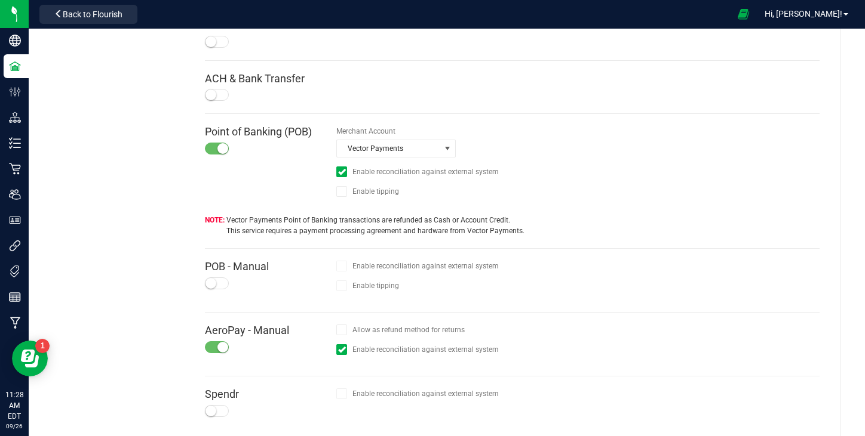
scroll to position [497, 0]
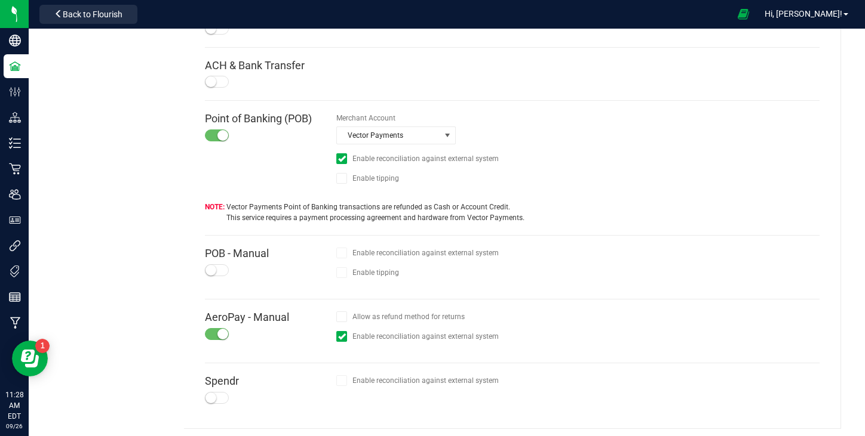
click at [217, 264] on div at bounding box center [217, 270] width 24 height 12
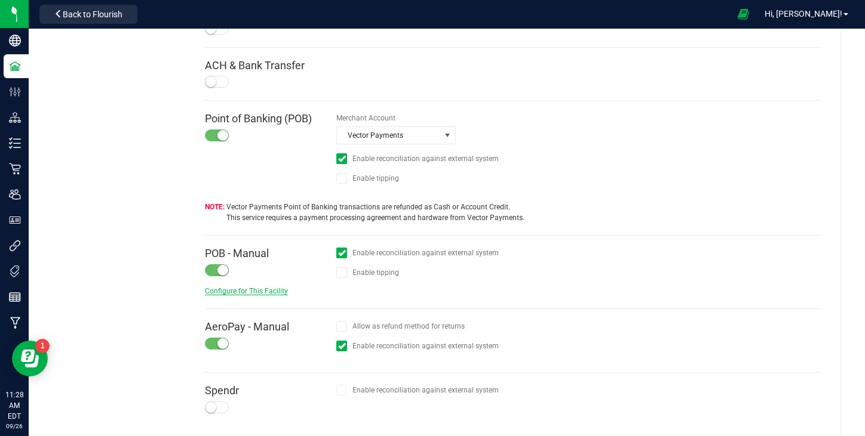
click at [252, 287] on span "Configure for This Facility" at bounding box center [246, 291] width 83 height 8
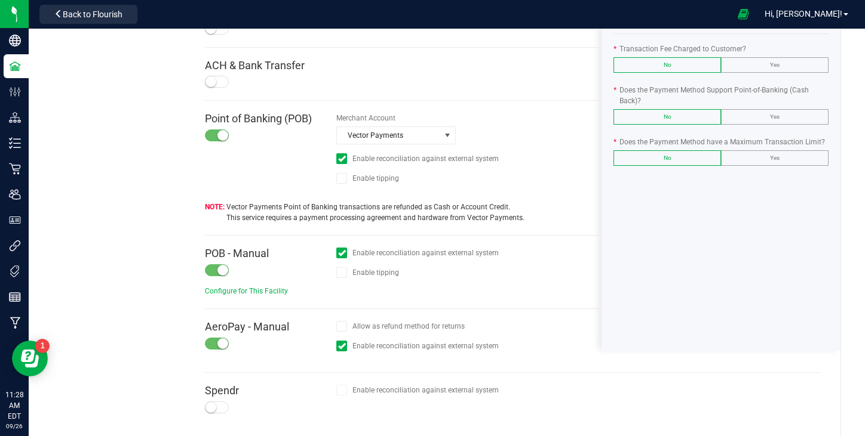
click at [756, 63] on label "Yes" at bounding box center [774, 65] width 106 height 14
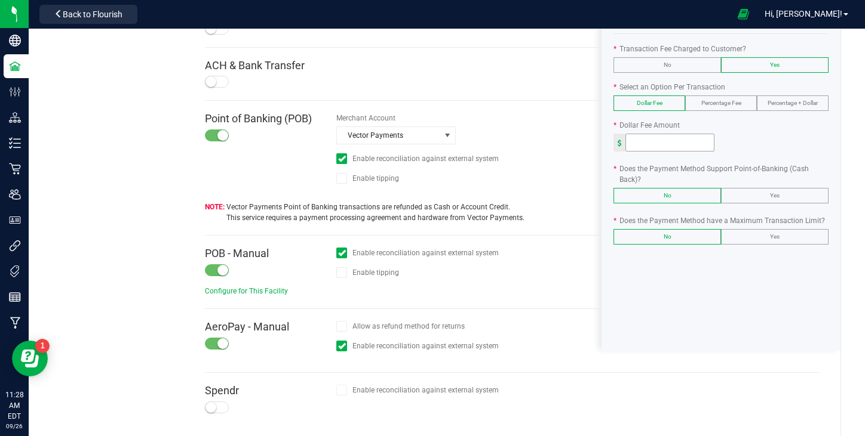
click at [652, 141] on input at bounding box center [670, 142] width 88 height 17
type input "3.00"
click at [775, 192] on span "Yes" at bounding box center [775, 195] width 10 height 7
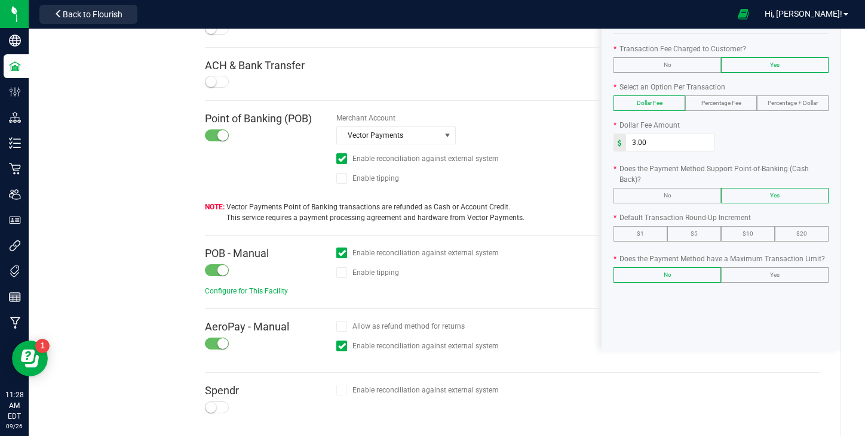
click at [699, 237] on label "$5" at bounding box center [693, 234] width 53 height 14
click at [774, 278] on span "Yes" at bounding box center [775, 275] width 10 height 7
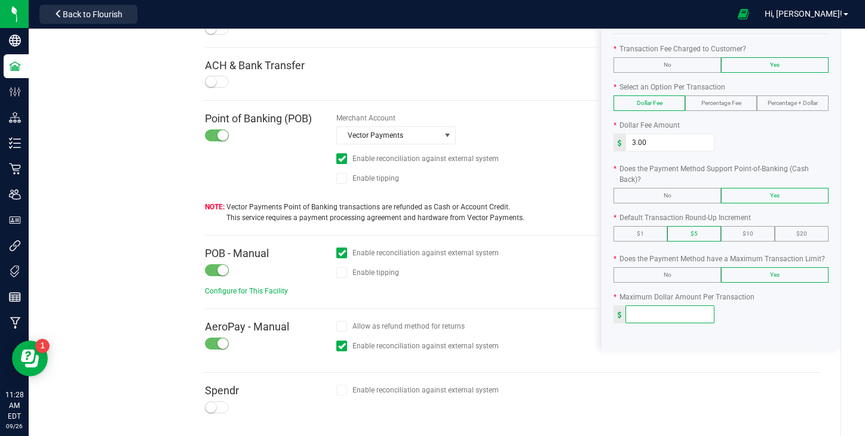
click at [640, 309] on input at bounding box center [670, 314] width 88 height 17
type input "500"
click at [765, 319] on div "500" at bounding box center [720, 315] width 215 height 18
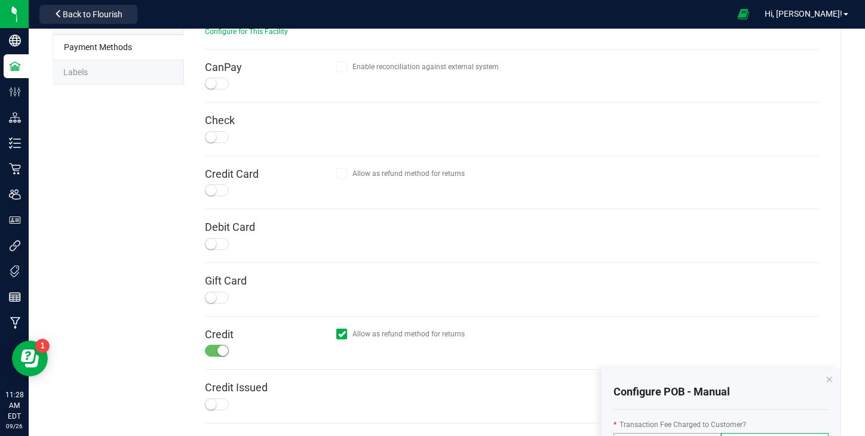
scroll to position [0, 0]
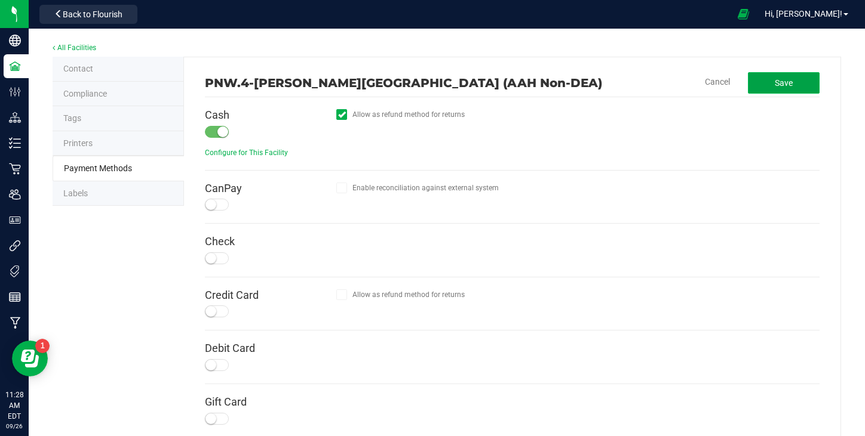
click at [789, 80] on span "Save" at bounding box center [783, 83] width 18 height 10
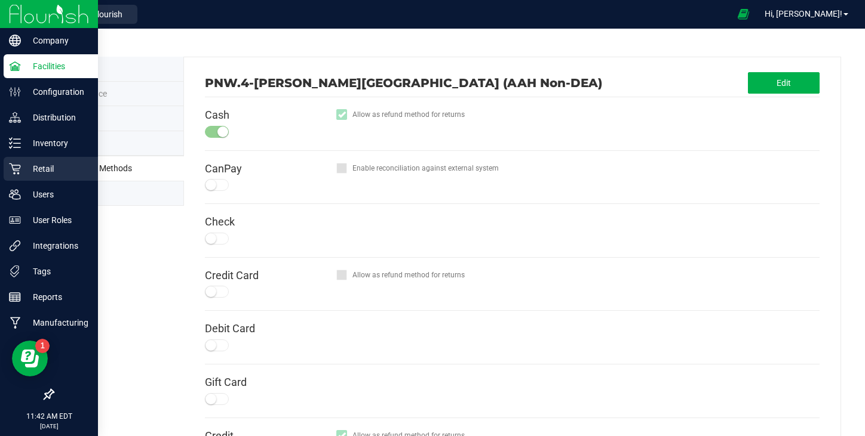
click at [40, 180] on div "Retail" at bounding box center [51, 169] width 94 height 24
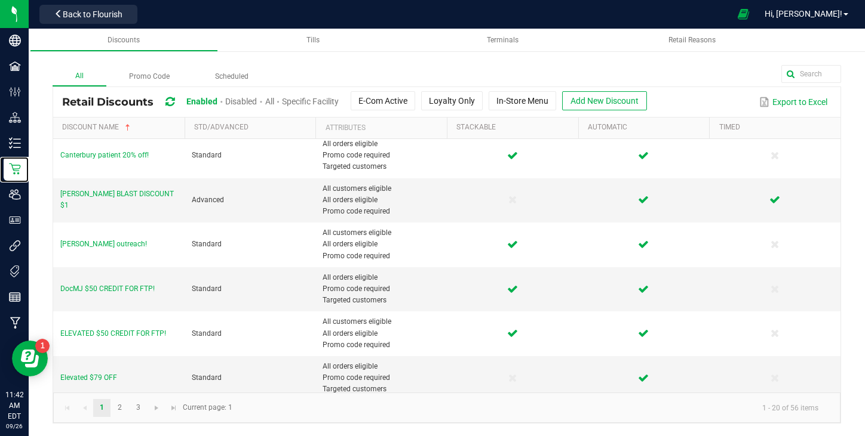
scroll to position [556, 0]
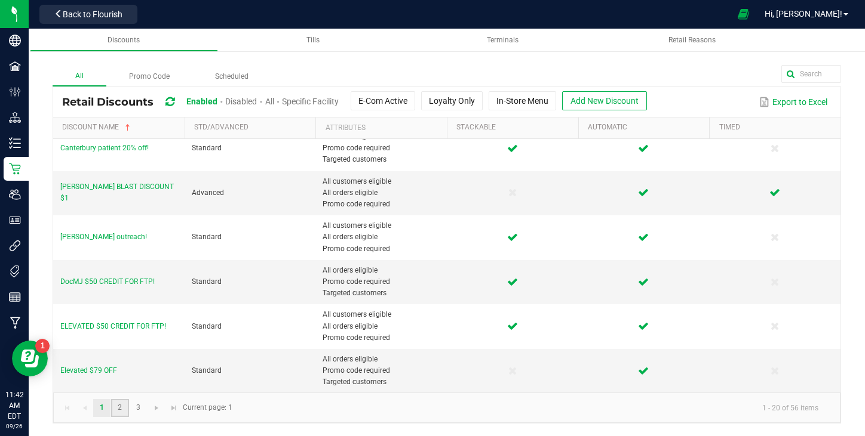
click at [121, 413] on link "2" at bounding box center [119, 408] width 17 height 18
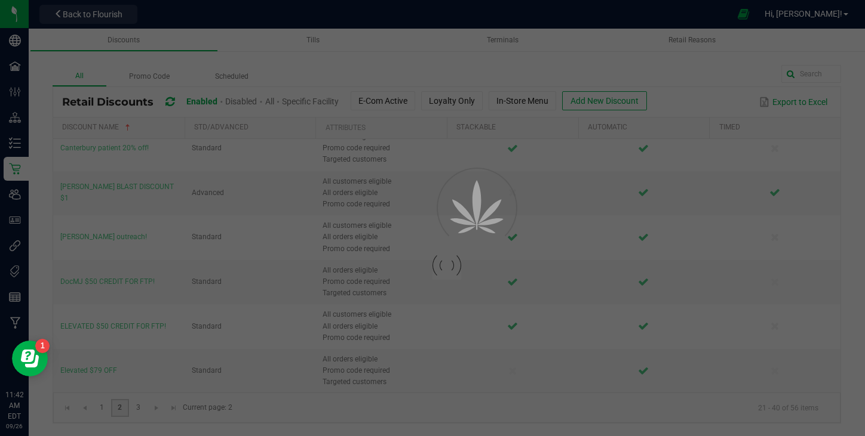
scroll to position [0, 0]
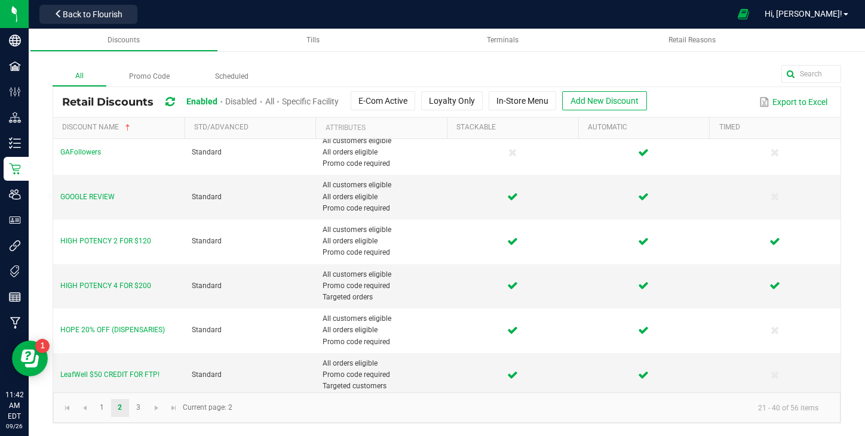
scroll to position [288, 0]
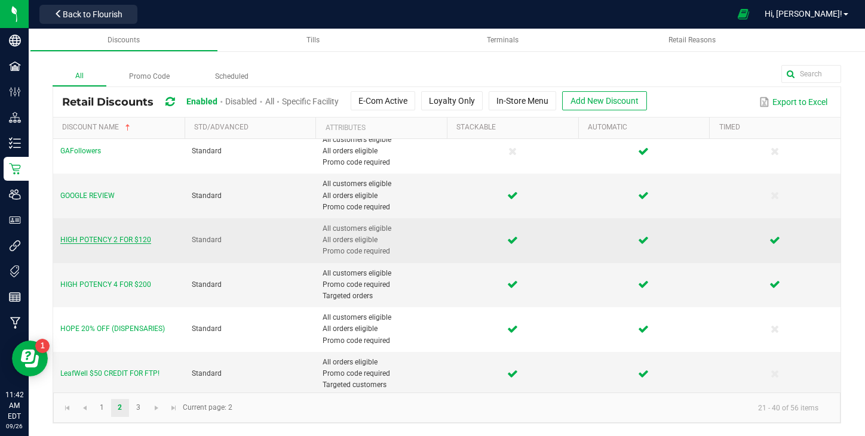
click at [105, 242] on span "HIGH POTENCY 2 FOR $120" at bounding box center [105, 240] width 91 height 8
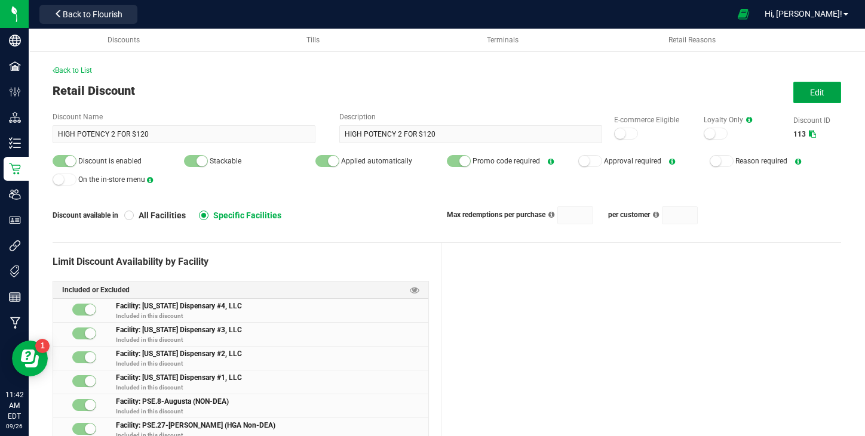
click at [802, 98] on button "Edit" at bounding box center [817, 92] width 48 height 21
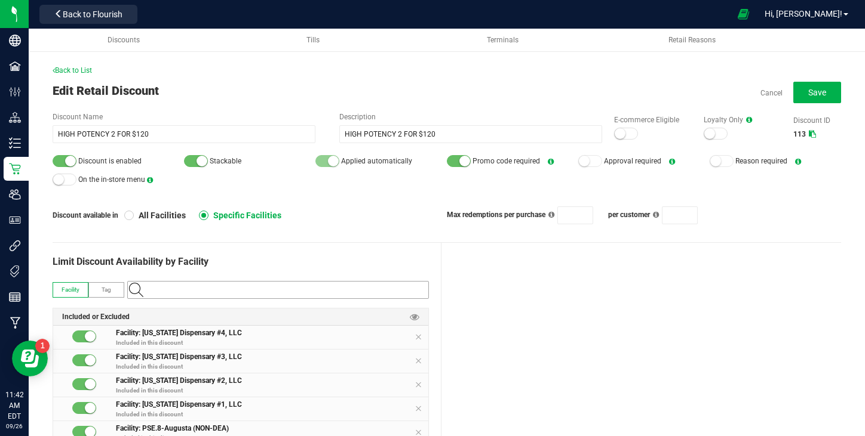
click at [271, 293] on input "NO DATA FOUND" at bounding box center [284, 290] width 288 height 17
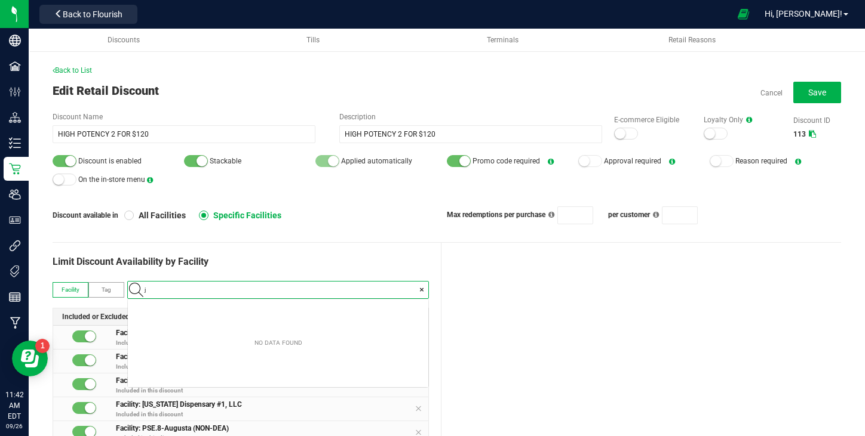
type input "jo"
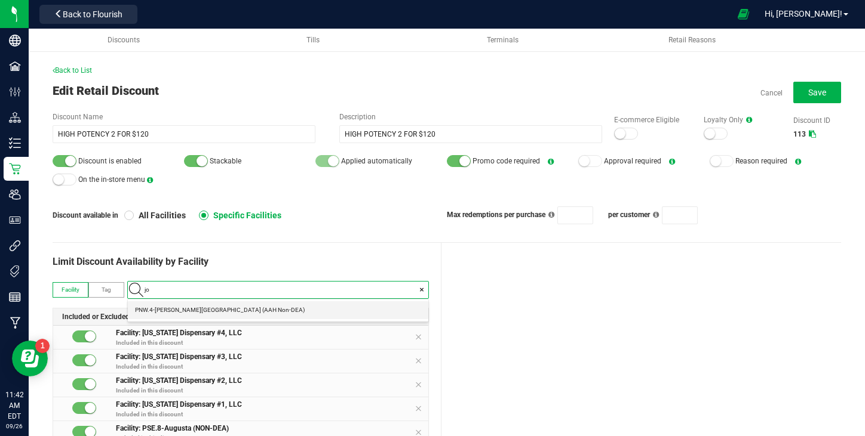
click at [240, 309] on Non-DEA\) "PNW.4-[PERSON_NAME][GEOGRAPHIC_DATA] (AAH Non-DEA)" at bounding box center [278, 311] width 300 height 18
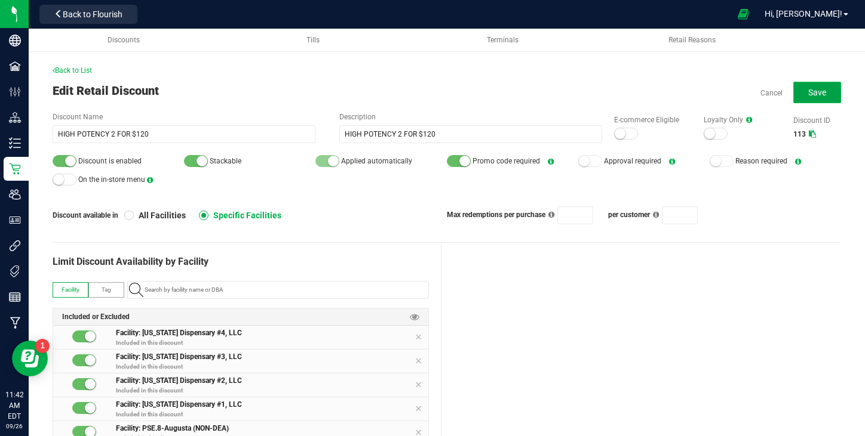
click at [813, 93] on span "Save" at bounding box center [817, 93] width 18 height 10
type input "2"
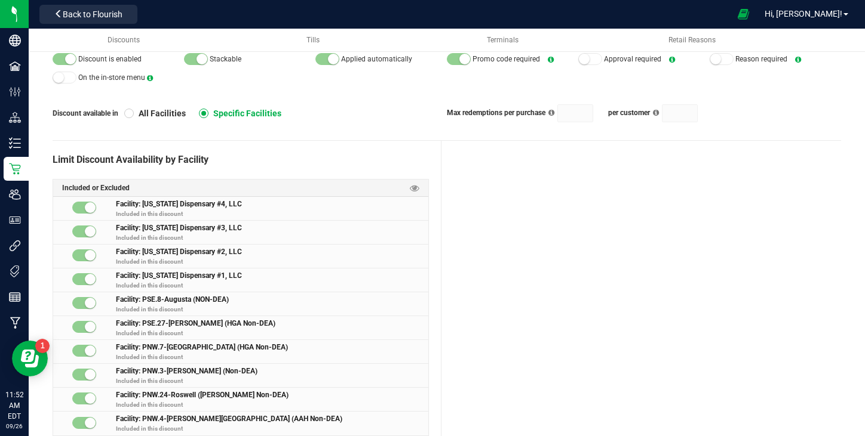
scroll to position [0, 0]
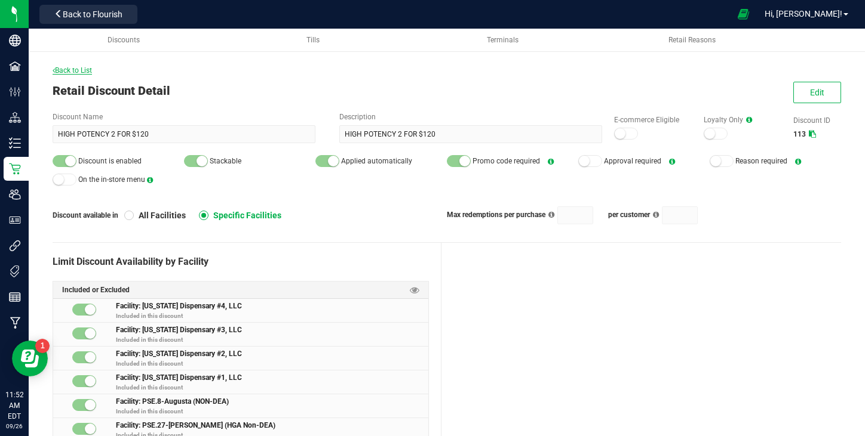
click at [85, 73] on span "Back to List" at bounding box center [72, 70] width 39 height 8
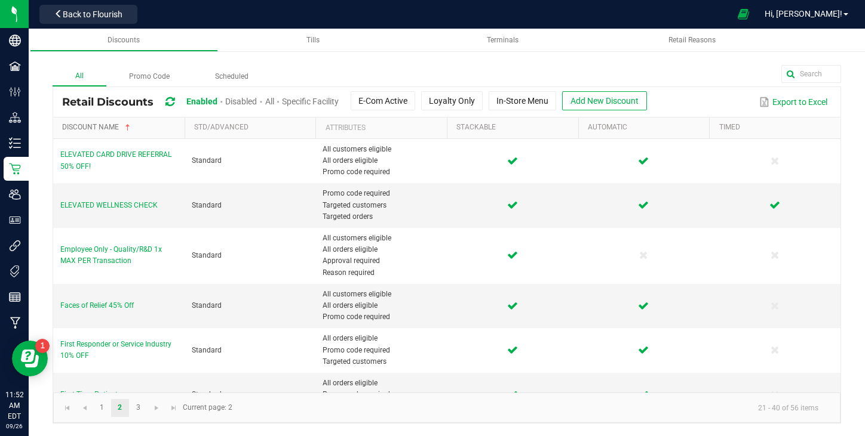
click at [98, 126] on link "Discount Name" at bounding box center [121, 128] width 118 height 10
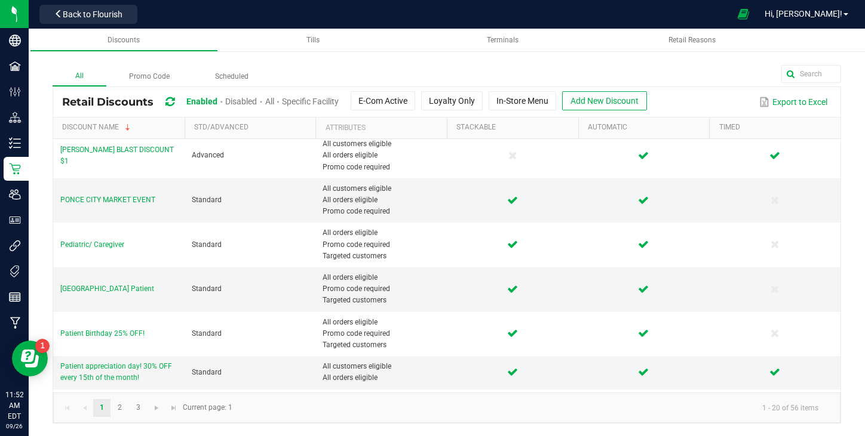
scroll to position [625, 0]
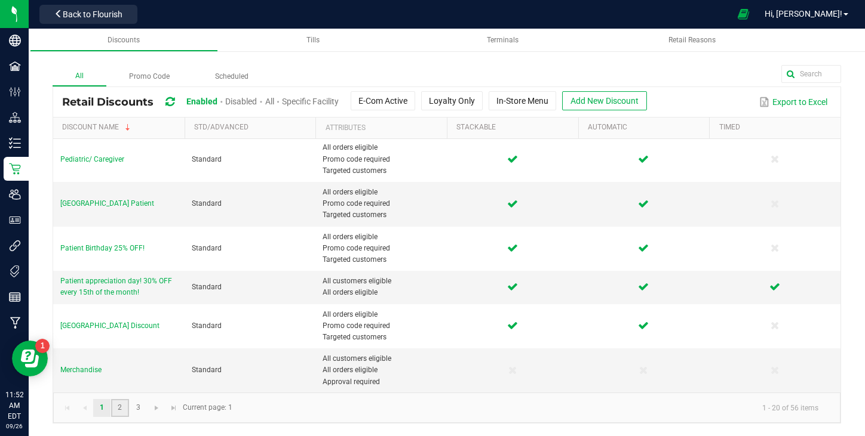
click at [122, 407] on link "2" at bounding box center [119, 408] width 17 height 18
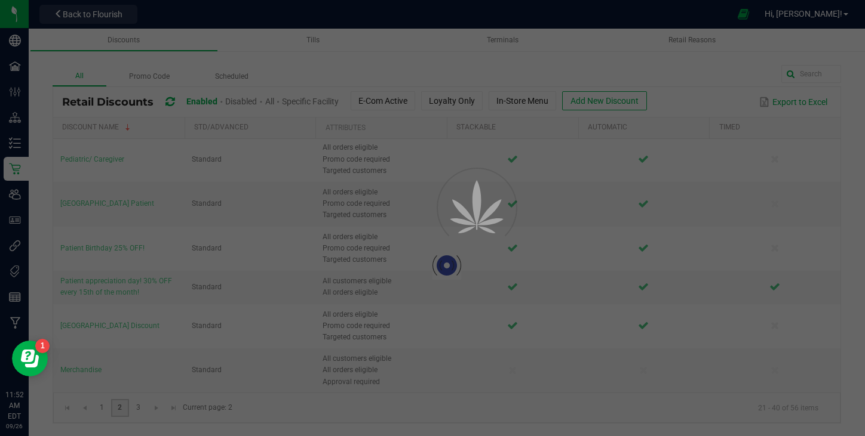
scroll to position [0, 0]
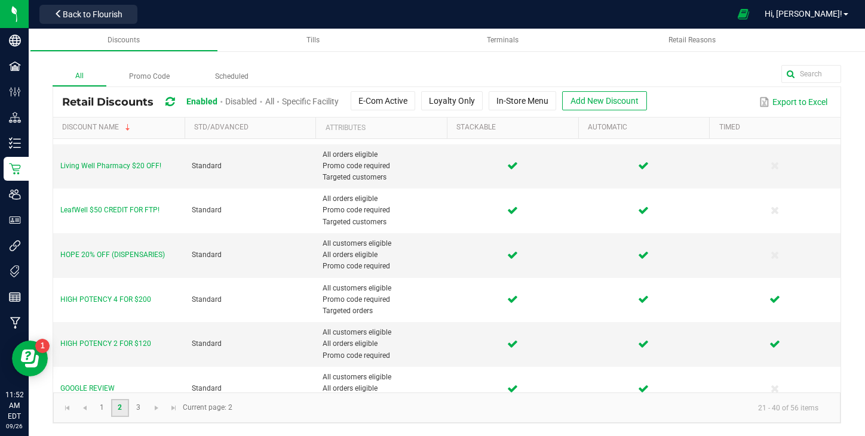
scroll to position [134, 0]
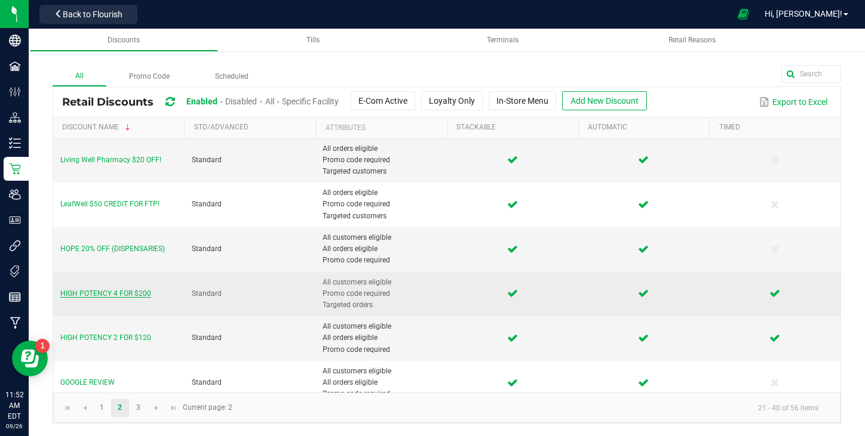
click at [122, 293] on span "HIGH POTENCY 4 FOR $200" at bounding box center [105, 294] width 91 height 8
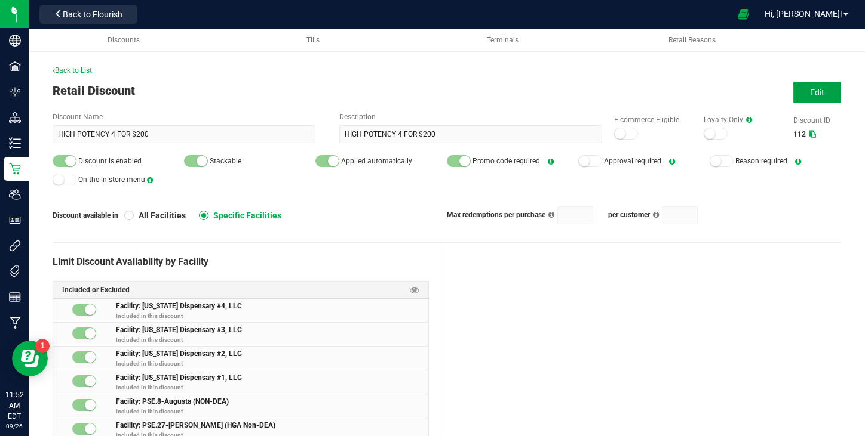
click at [820, 94] on span "Edit" at bounding box center [817, 93] width 14 height 10
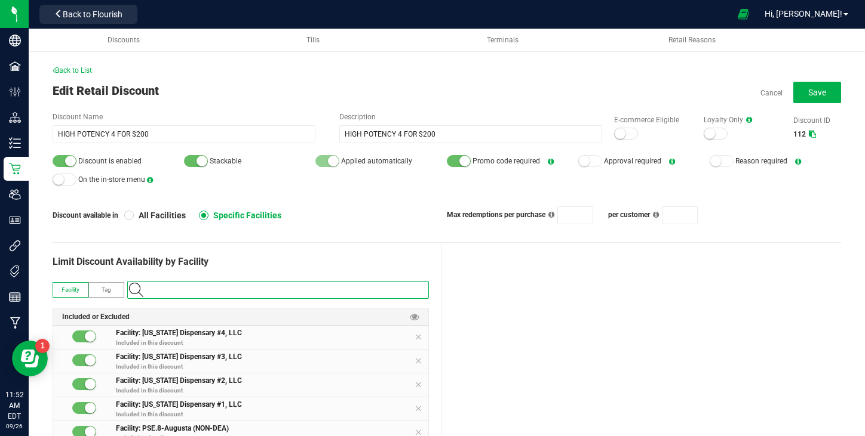
click at [240, 287] on input "NO DATA FOUND" at bounding box center [284, 290] width 288 height 17
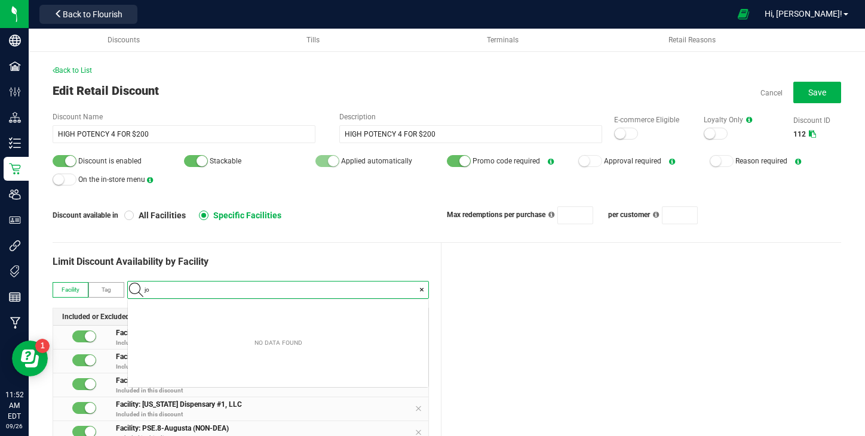
scroll to position [17, 300]
type input "joh"
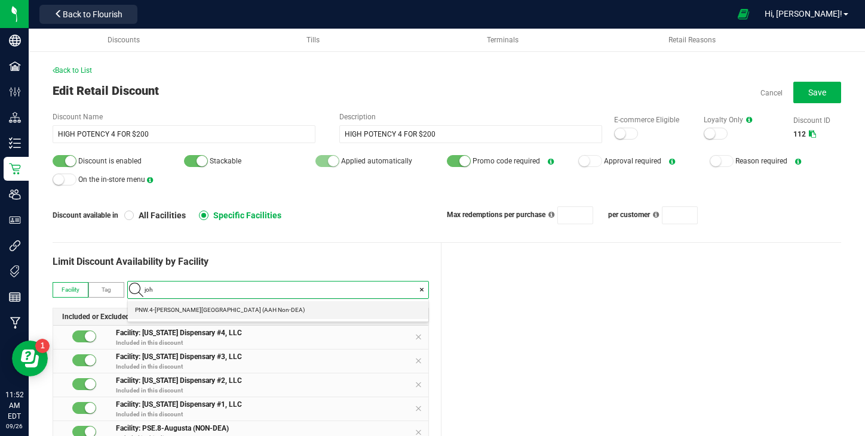
click at [233, 309] on Non-DEA\) "PNW.4-[PERSON_NAME][GEOGRAPHIC_DATA] (AAH Non-DEA)" at bounding box center [278, 311] width 300 height 18
click at [816, 91] on span "Save" at bounding box center [817, 93] width 18 height 10
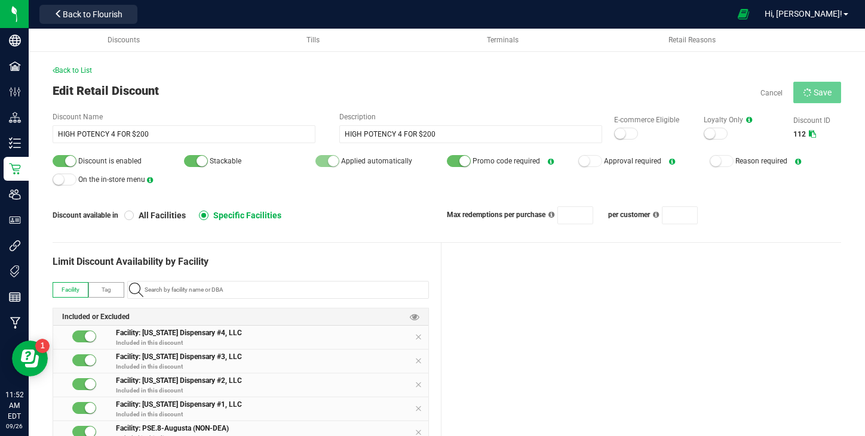
type input "4"
